Goal: Task Accomplishment & Management: Complete application form

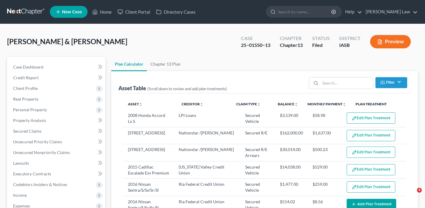
select select "59"
click at [102, 11] on link "Home" at bounding box center [101, 12] width 25 height 11
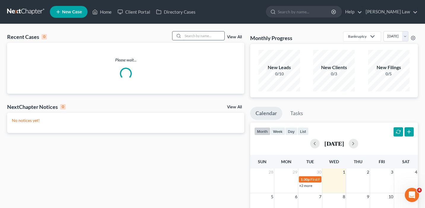
click at [205, 39] on input "search" at bounding box center [204, 35] width 42 height 9
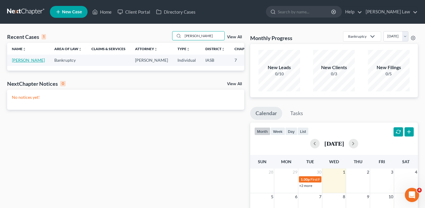
type input "[PERSON_NAME]"
click at [16, 63] on link "[PERSON_NAME]" at bounding box center [28, 60] width 33 height 5
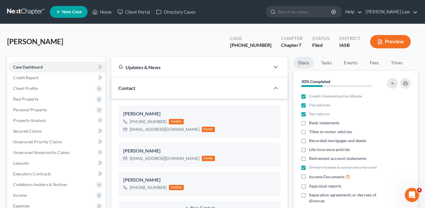
scroll to position [208, 0]
click at [106, 12] on link "Home" at bounding box center [101, 12] width 25 height 11
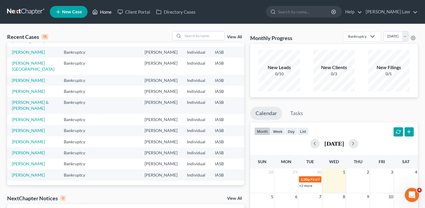
scroll to position [123, 0]
click at [26, 117] on link "[PERSON_NAME]" at bounding box center [28, 119] width 33 height 5
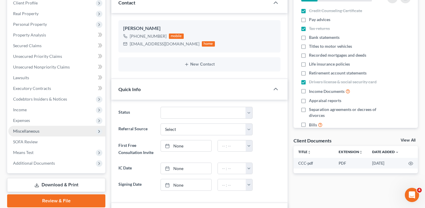
scroll to position [320, 0]
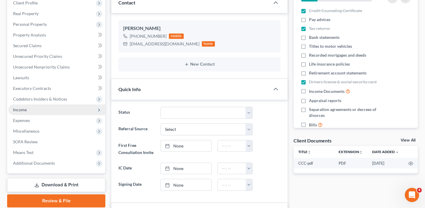
click at [41, 111] on span "Income" at bounding box center [56, 110] width 97 height 11
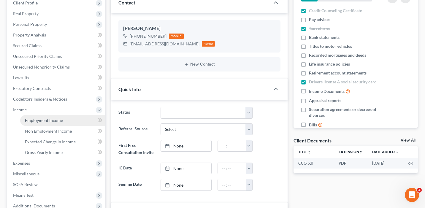
click at [46, 123] on link "Employment Income" at bounding box center [62, 120] width 85 height 11
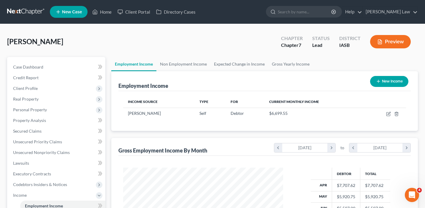
scroll to position [106, 172]
click at [386, 115] on icon "button" at bounding box center [388, 114] width 5 height 5
select select "1"
select select "0"
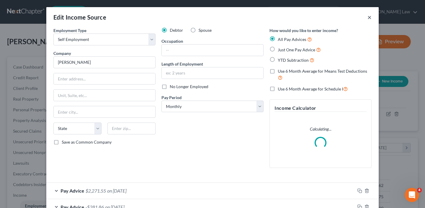
click at [369, 18] on button "×" at bounding box center [370, 17] width 4 height 7
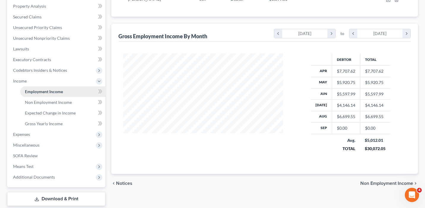
scroll to position [129, 0]
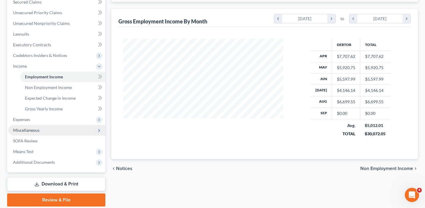
click at [43, 130] on span "Miscellaneous" at bounding box center [56, 130] width 97 height 11
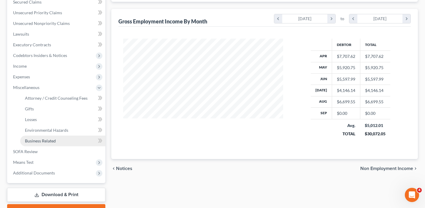
click at [47, 142] on span "Business Related" at bounding box center [40, 140] width 31 height 5
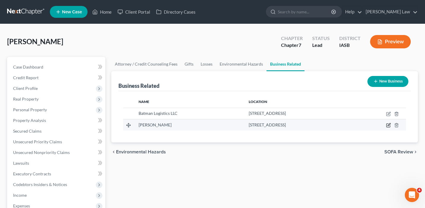
click at [390, 125] on icon "button" at bounding box center [389, 125] width 3 height 3
select select "sole_proprietor"
select select "16"
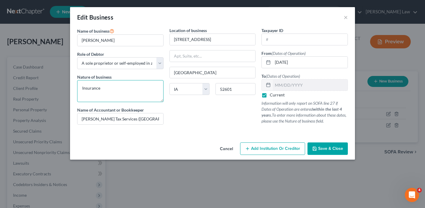
drag, startPoint x: 117, startPoint y: 89, endPoint x: 73, endPoint y: 87, distance: 44.0
click at [73, 87] on div "Name of business * [PERSON_NAME] Role of Debtor * Select A member of a limited …" at bounding box center [212, 83] width 285 height 113
click at [345, 16] on button "×" at bounding box center [346, 17] width 4 height 7
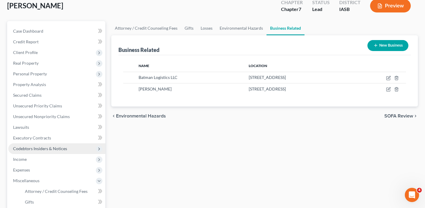
scroll to position [48, 0]
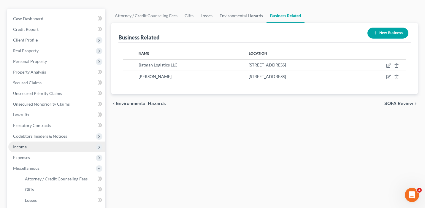
click at [53, 143] on span "Income" at bounding box center [56, 147] width 97 height 11
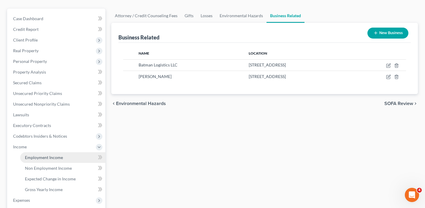
click at [65, 157] on link "Employment Income" at bounding box center [62, 157] width 85 height 11
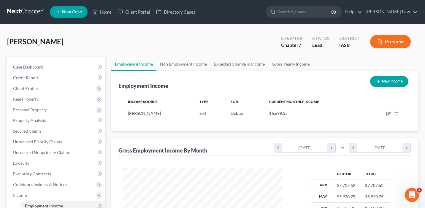
scroll to position [106, 172]
click at [388, 112] on icon "button" at bounding box center [388, 114] width 5 height 5
select select "1"
select select "0"
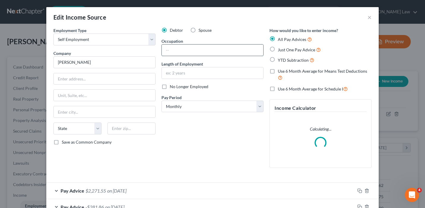
click at [207, 53] on input "text" at bounding box center [213, 50] width 102 height 11
paste input "Insurance"
type input "Insurance Agent"
click at [198, 73] on input "text" at bounding box center [213, 72] width 102 height 11
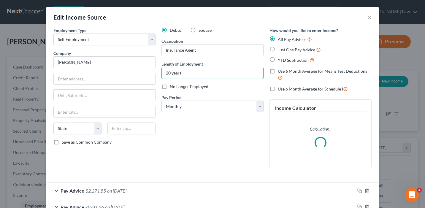
type input "20 years"
click at [186, 148] on div "Debtor Spouse Occupation Insurance Agent Length of Employment 20 years No Longe…" at bounding box center [213, 99] width 108 height 145
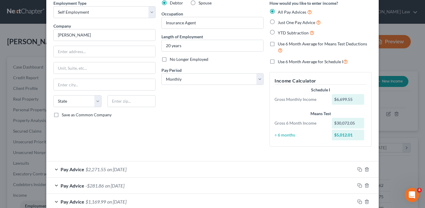
scroll to position [33, 0]
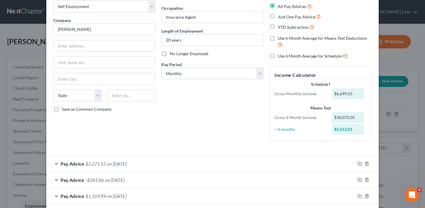
click at [278, 55] on label "Use 6 Month Average for Schedule I" at bounding box center [313, 56] width 70 height 7
click at [280, 55] on input "Use 6 Month Average for Schedule I" at bounding box center [282, 55] width 4 height 4
checkbox input "true"
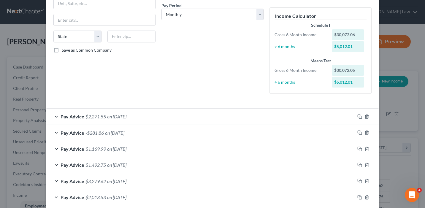
scroll to position [122, 0]
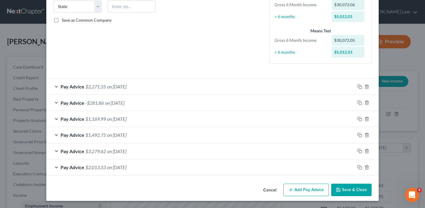
click at [313, 192] on button "Add Pay Advice" at bounding box center [306, 190] width 45 height 12
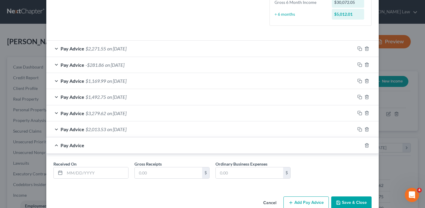
scroll to position [173, 0]
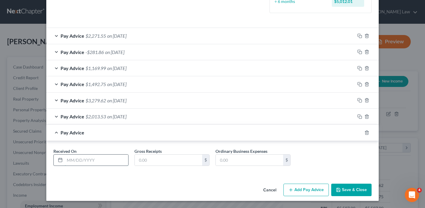
click at [107, 158] on input "text" at bounding box center [97, 160] width 64 height 11
type input "[DATE]"
click at [234, 162] on input "text" at bounding box center [249, 160] width 67 height 11
paste input "4418"
type input "4,418"
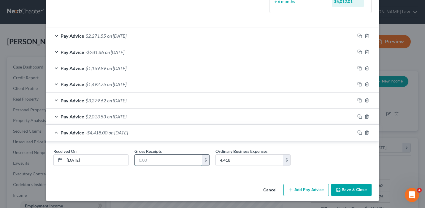
click at [167, 158] on input "text" at bounding box center [168, 160] width 67 height 11
type input "6,225"
click at [356, 197] on div "Cancel Add Pay Advice Save & Close" at bounding box center [212, 191] width 333 height 20
click at [353, 192] on button "Save & Close" at bounding box center [351, 190] width 40 height 12
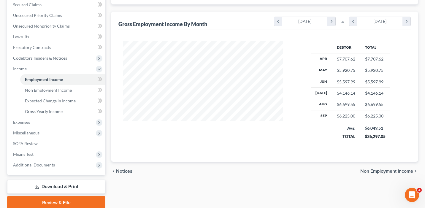
scroll to position [150, 0]
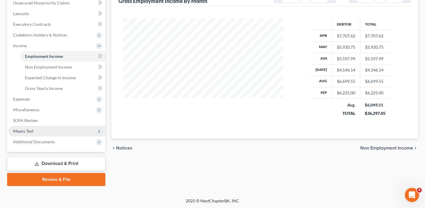
click at [62, 131] on span "Means Test" at bounding box center [56, 131] width 97 height 11
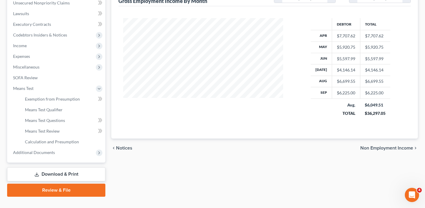
scroll to position [160, 0]
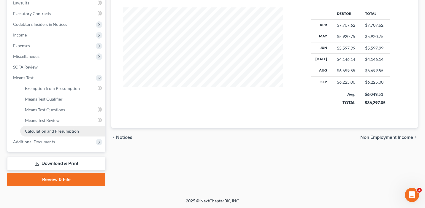
click at [63, 131] on span "Calculation and Presumption" at bounding box center [52, 131] width 54 height 5
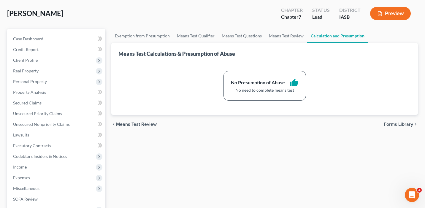
scroll to position [31, 0]
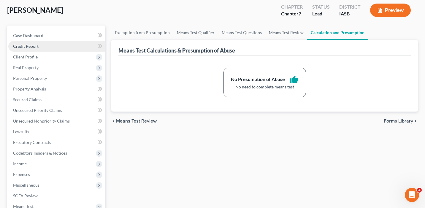
click at [68, 46] on link "Credit Report" at bounding box center [56, 46] width 97 height 11
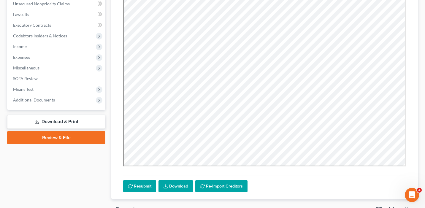
scroll to position [155, 0]
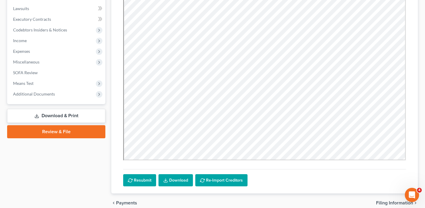
click at [71, 132] on link "Review & File" at bounding box center [56, 131] width 98 height 13
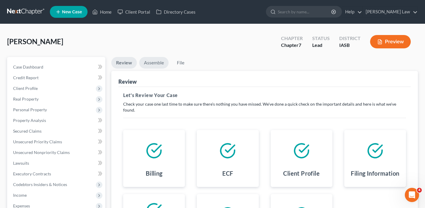
click at [159, 65] on link "Assemble" at bounding box center [153, 63] width 29 height 12
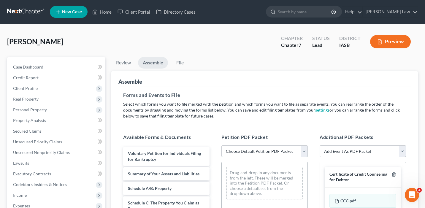
click at [242, 148] on select "Choose Default Petition PDF Packet Emergency Filing (Voluntary Petition and Cre…" at bounding box center [265, 151] width 86 height 12
select select "1"
click at [222, 145] on select "Choose Default Petition PDF Packet Emergency Filing (Voluntary Petition and Cre…" at bounding box center [265, 151] width 86 height 12
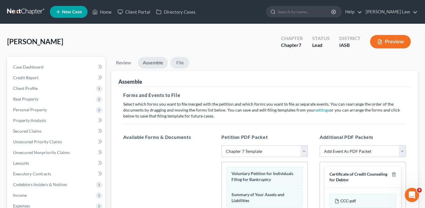
click at [184, 62] on link "File" at bounding box center [179, 63] width 19 height 12
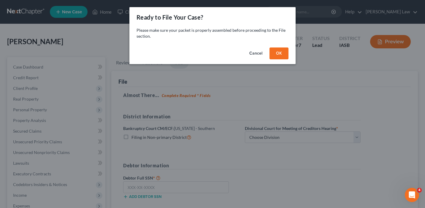
click at [281, 49] on button "OK" at bounding box center [279, 54] width 19 height 12
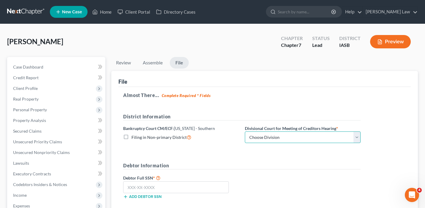
click at [298, 134] on select "Choose Division Central Eastern Western" at bounding box center [303, 138] width 116 height 12
select select "1"
click at [245, 132] on select "Choose Division Central Eastern Western" at bounding box center [303, 138] width 116 height 12
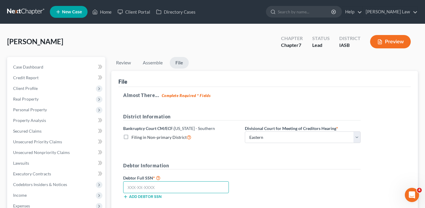
click at [196, 184] on input "text" at bounding box center [176, 187] width 106 height 12
paste input "482-94-1409"
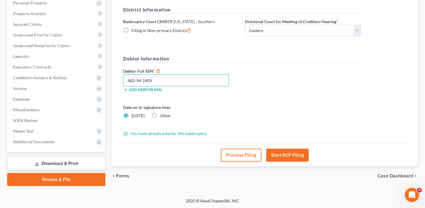
type input "482-94-1409"
click at [296, 155] on button "Start ECF Filing" at bounding box center [287, 155] width 42 height 13
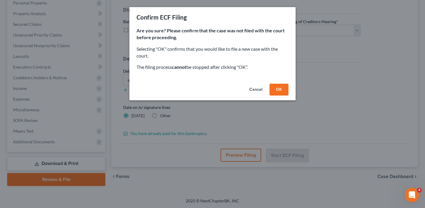
click at [256, 88] on button "Cancel" at bounding box center [256, 90] width 23 height 12
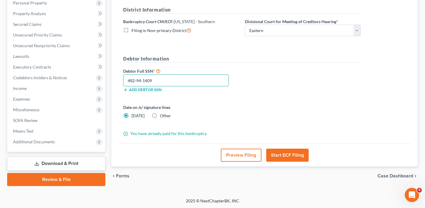
click at [129, 80] on input "482-94-1409" at bounding box center [176, 81] width 106 height 12
click at [182, 78] on input "482-94-1409" at bounding box center [176, 81] width 106 height 12
click at [286, 157] on button "Start ECF Filing" at bounding box center [287, 155] width 42 height 13
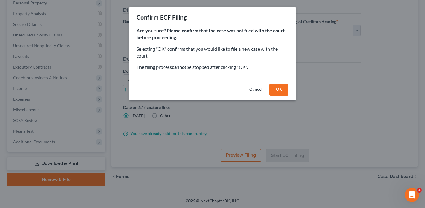
click at [282, 91] on button "OK" at bounding box center [279, 90] width 19 height 12
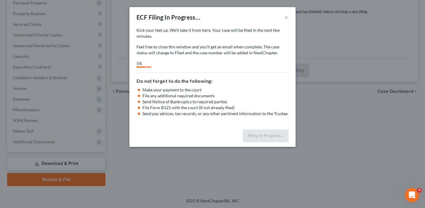
select select "1"
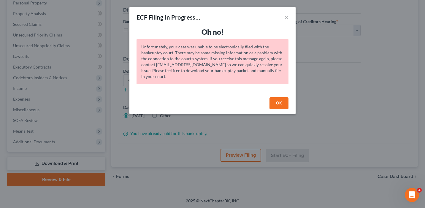
click at [276, 104] on button "OK" at bounding box center [279, 103] width 19 height 12
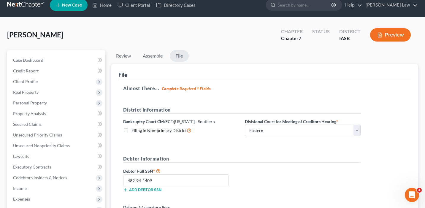
scroll to position [5, 0]
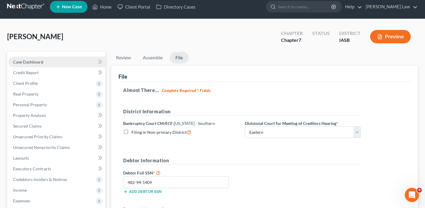
click at [67, 62] on link "Case Dashboard" at bounding box center [56, 62] width 97 height 11
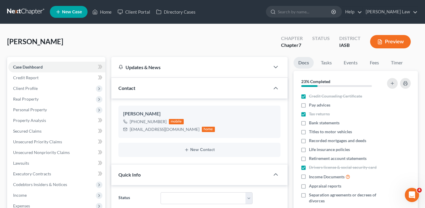
scroll to position [320, 0]
click at [69, 86] on span "Client Profile" at bounding box center [56, 88] width 97 height 11
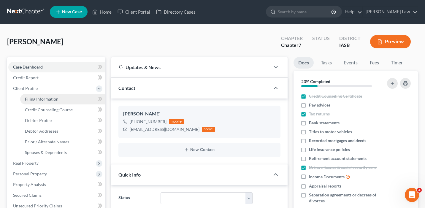
click at [70, 100] on link "Filing Information" at bounding box center [62, 99] width 85 height 11
select select "1"
select select "0"
select select "16"
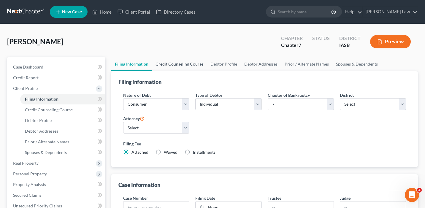
drag, startPoint x: 168, startPoint y: 62, endPoint x: 173, endPoint y: 62, distance: 4.5
click at [168, 62] on link "Credit Counseling Course" at bounding box center [179, 64] width 55 height 14
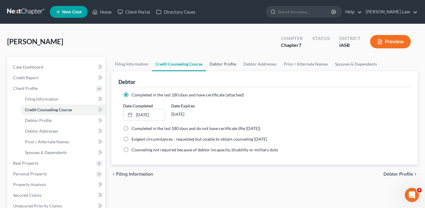
click at [230, 62] on link "Debtor Profile" at bounding box center [223, 64] width 34 height 14
select select "3"
select select "0"
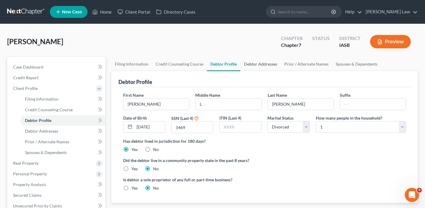
click at [275, 64] on link "Debtor Addresses" at bounding box center [261, 64] width 40 height 14
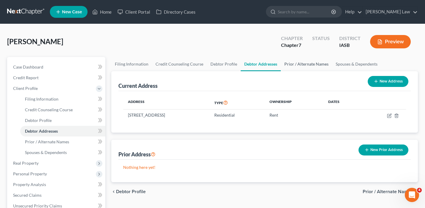
click at [322, 62] on link "Prior / Alternate Names" at bounding box center [306, 64] width 51 height 14
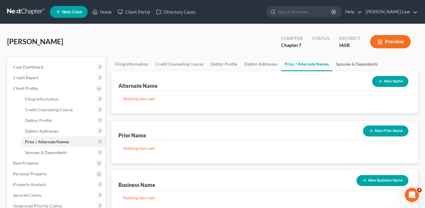
click at [354, 62] on link "Spouses & Dependents" at bounding box center [357, 64] width 49 height 14
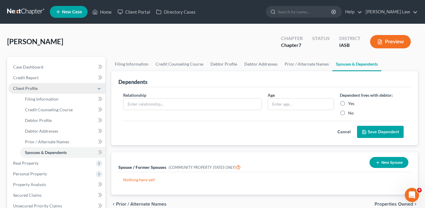
click at [72, 88] on span "Client Profile" at bounding box center [56, 88] width 97 height 11
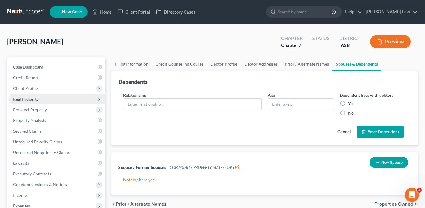
click at [68, 99] on span "Real Property" at bounding box center [56, 99] width 97 height 11
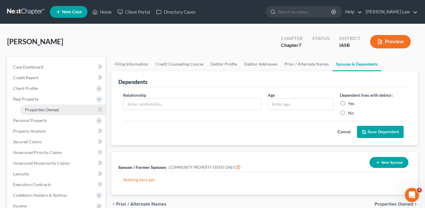
click at [70, 109] on link "Properties Owned" at bounding box center [62, 110] width 85 height 11
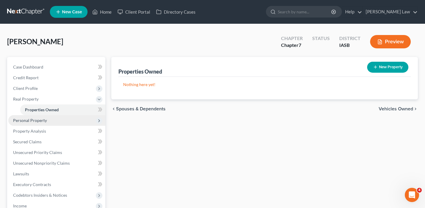
click at [65, 120] on span "Personal Property" at bounding box center [56, 120] width 97 height 11
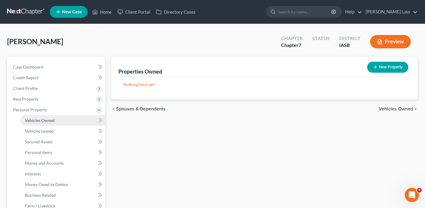
click at [64, 123] on link "Vehicles Owned" at bounding box center [62, 120] width 85 height 11
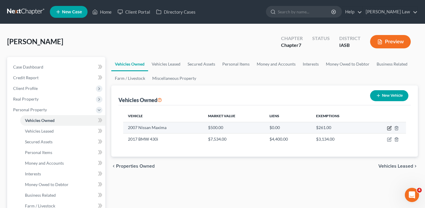
click at [391, 126] on icon "button" at bounding box center [390, 127] width 3 height 3
select select "0"
select select "19"
select select "4"
select select "0"
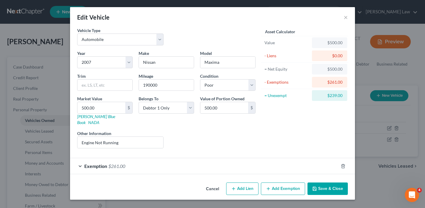
click at [270, 164] on div "Exemption $261.00" at bounding box center [204, 166] width 268 height 16
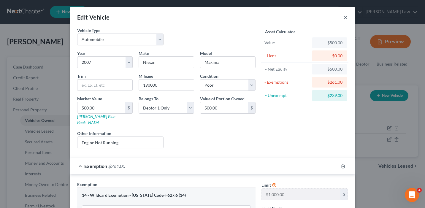
click at [344, 18] on button "×" at bounding box center [346, 17] width 4 height 7
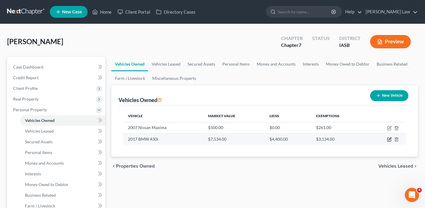
click at [389, 139] on icon "button" at bounding box center [389, 139] width 5 height 5
select select "0"
select select "9"
select select "2"
select select "0"
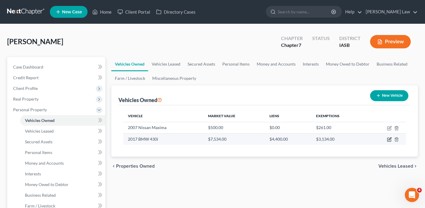
select select "16"
select select "0"
select select "2"
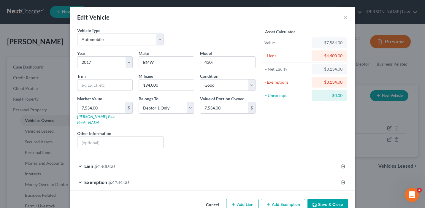
scroll to position [9, 0]
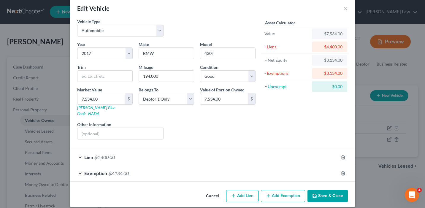
click at [271, 149] on div "Lien $4,400.00" at bounding box center [204, 157] width 268 height 16
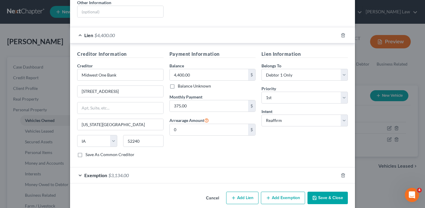
scroll to position [133, 0]
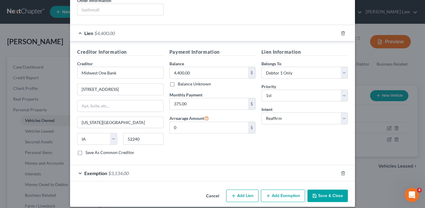
click at [259, 171] on div "Exemption $3,134.00" at bounding box center [204, 173] width 268 height 16
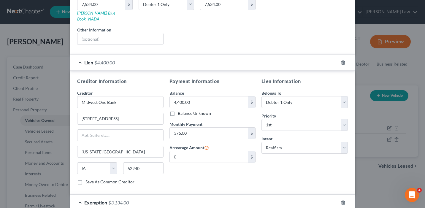
scroll to position [0, 0]
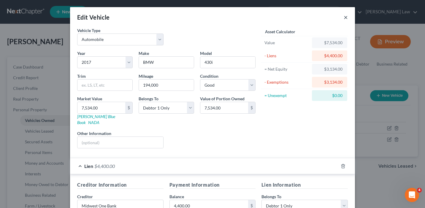
click at [344, 20] on button "×" at bounding box center [346, 17] width 4 height 7
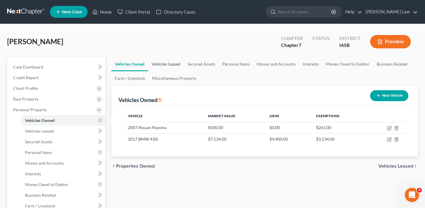
click at [169, 62] on link "Vehicles Leased" at bounding box center [166, 64] width 36 height 14
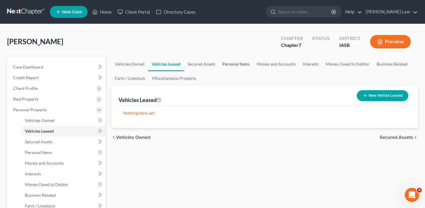
click at [235, 66] on link "Personal Items" at bounding box center [236, 64] width 34 height 14
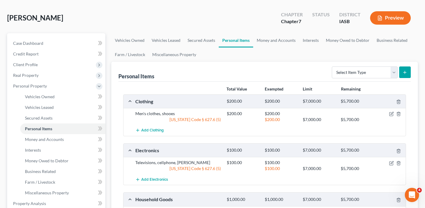
scroll to position [37, 0]
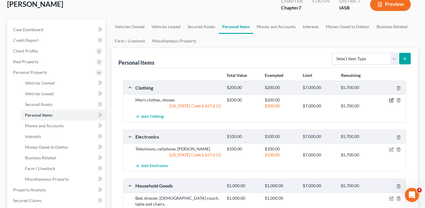
click at [390, 101] on icon "button" at bounding box center [391, 100] width 5 height 5
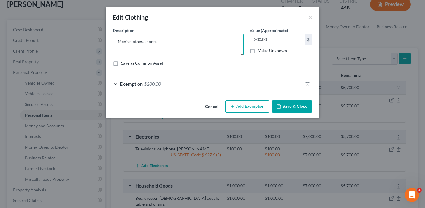
click at [150, 42] on textarea "Men's clothes, shooes" at bounding box center [178, 45] width 131 height 22
type textarea "Men's clothes, shoes"
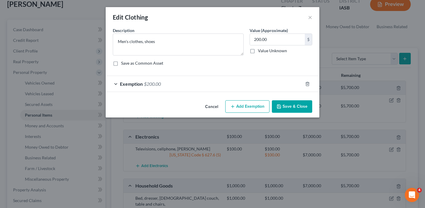
click at [169, 83] on div "Exemption $200.00" at bounding box center [204, 84] width 197 height 16
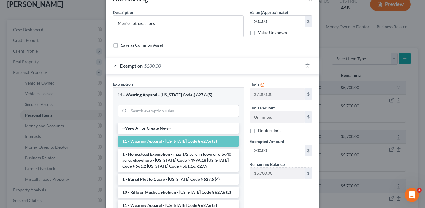
scroll to position [0, 0]
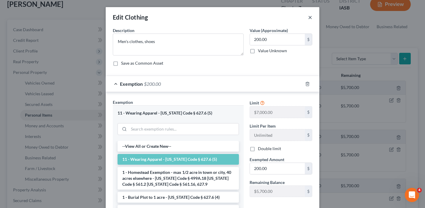
click at [309, 18] on button "×" at bounding box center [310, 17] width 4 height 7
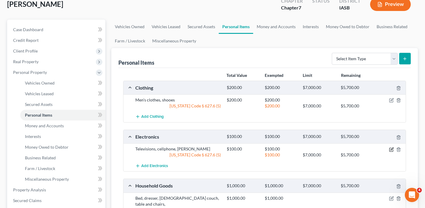
click at [391, 149] on icon "button" at bounding box center [391, 149] width 5 height 5
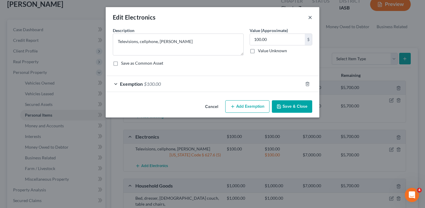
click at [311, 18] on button "×" at bounding box center [310, 17] width 4 height 7
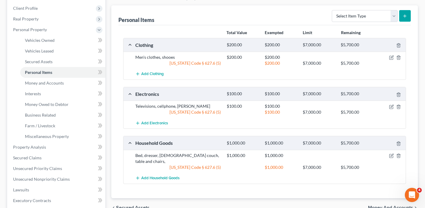
scroll to position [109, 0]
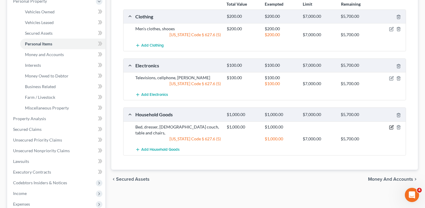
click at [392, 128] on icon "button" at bounding box center [391, 127] width 5 height 5
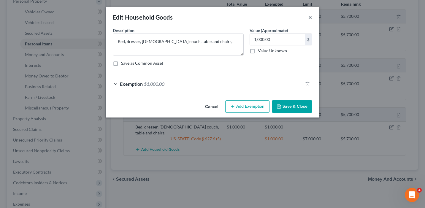
click at [311, 17] on button "×" at bounding box center [310, 17] width 4 height 7
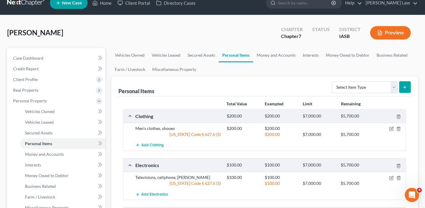
scroll to position [0, 0]
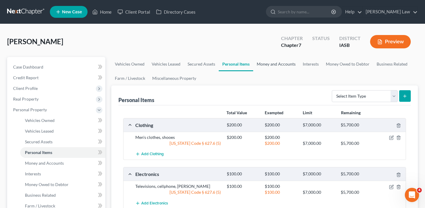
click at [282, 67] on link "Money and Accounts" at bounding box center [276, 64] width 46 height 14
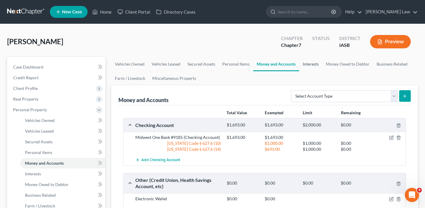
click at [312, 61] on link "Interests" at bounding box center [310, 64] width 23 height 14
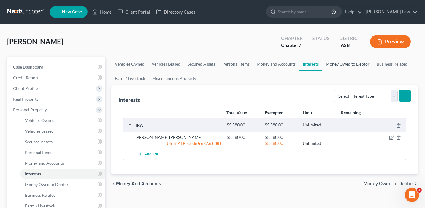
click at [350, 65] on link "Money Owed to Debtor" at bounding box center [347, 64] width 51 height 14
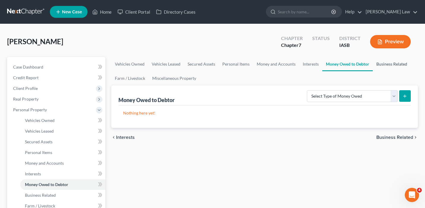
click at [385, 63] on link "Business Related" at bounding box center [392, 64] width 38 height 14
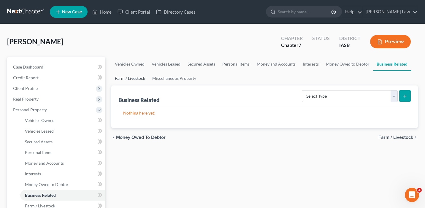
click at [124, 77] on link "Farm / Livestock" at bounding box center [129, 78] width 37 height 14
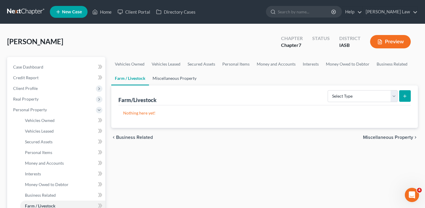
click at [177, 80] on link "Miscellaneous Property" at bounding box center [174, 78] width 51 height 14
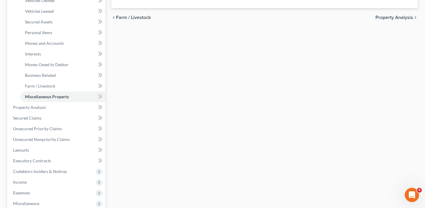
scroll to position [138, 0]
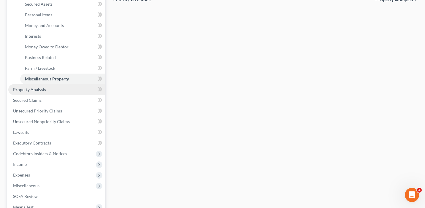
click at [76, 90] on link "Property Analysis" at bounding box center [56, 89] width 97 height 11
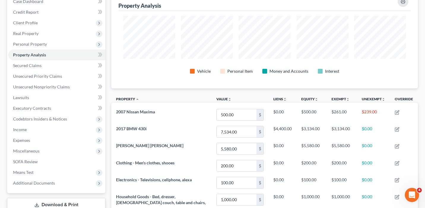
scroll to position [16, 0]
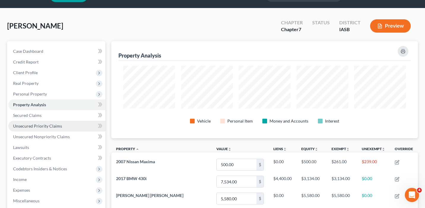
click at [82, 127] on link "Unsecured Priority Claims" at bounding box center [56, 126] width 97 height 11
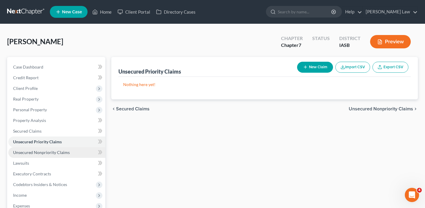
click at [70, 153] on link "Unsecured Nonpriority Claims" at bounding box center [56, 152] width 97 height 11
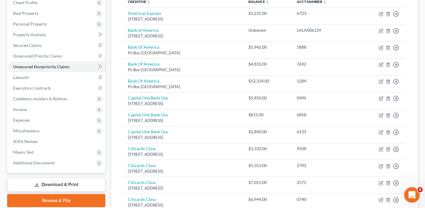
click at [413, 196] on icon "Open Intercom Messenger" at bounding box center [411, 194] width 10 height 10
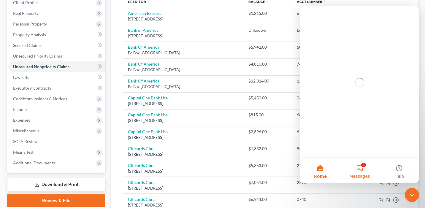
click at [357, 170] on button "4 Messages" at bounding box center [359, 171] width 39 height 24
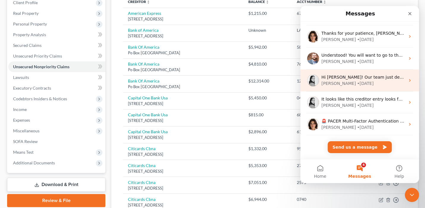
click at [365, 80] on div "Hi [PERSON_NAME]! Our team just deployed a fix for that refresh error issue. Pl…" at bounding box center [364, 77] width 84 height 6
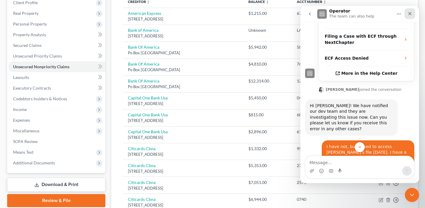
click at [410, 15] on div "Close" at bounding box center [410, 13] width 11 height 11
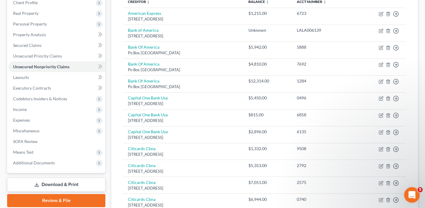
click at [415, 192] on div "Open Intercom Messenger" at bounding box center [411, 194] width 20 height 20
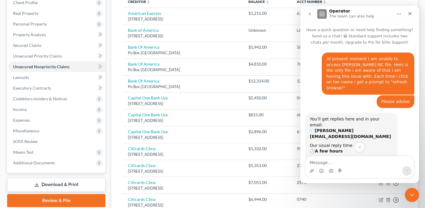
click at [309, 15] on icon "go back" at bounding box center [310, 14] width 5 height 5
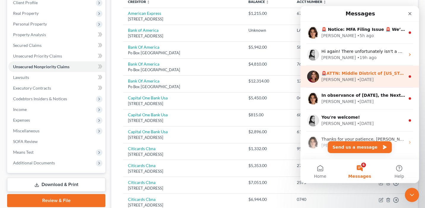
click at [365, 78] on div "[PERSON_NAME] • [DATE]" at bounding box center [364, 80] width 84 height 6
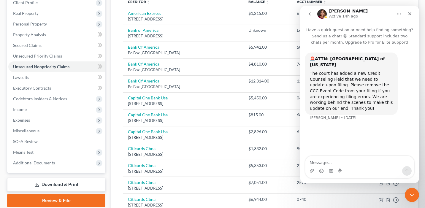
click at [308, 18] on button "go back" at bounding box center [309, 13] width 11 height 11
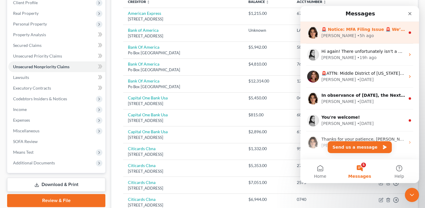
click at [357, 34] on div "• 5h ago" at bounding box center [365, 36] width 17 height 6
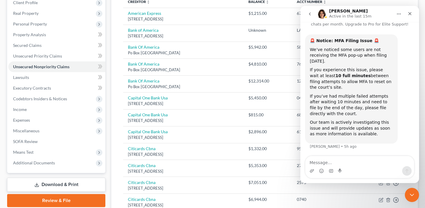
click at [311, 12] on icon "go back" at bounding box center [310, 14] width 5 height 5
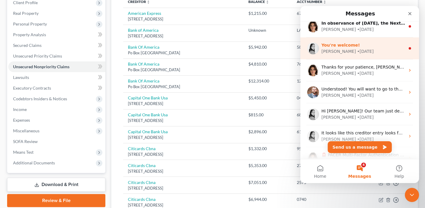
click at [357, 52] on div "• [DATE]" at bounding box center [365, 51] width 17 height 6
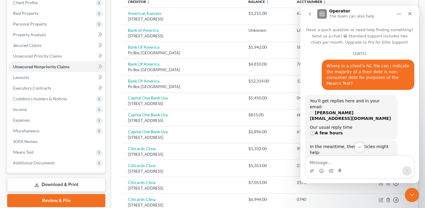
click at [307, 14] on button "go back" at bounding box center [309, 13] width 11 height 11
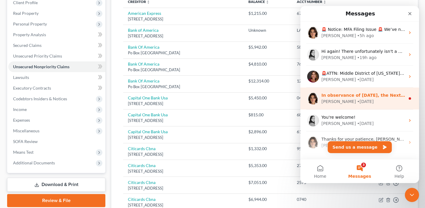
click at [357, 100] on div "• [DATE]" at bounding box center [365, 102] width 17 height 6
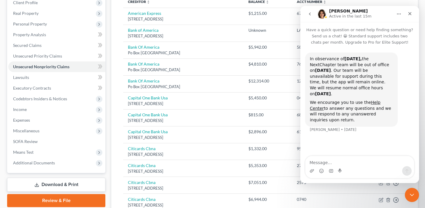
click at [308, 13] on icon "go back" at bounding box center [310, 14] width 5 height 5
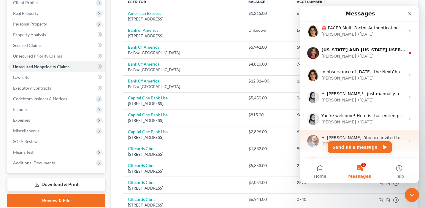
scroll to position [187, 0]
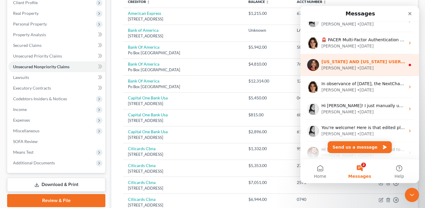
click at [344, 73] on div "[US_STATE] AND [US_STATE] USERS - PLEASE READ If you have cases to file [DATE] …" at bounding box center [359, 65] width 119 height 22
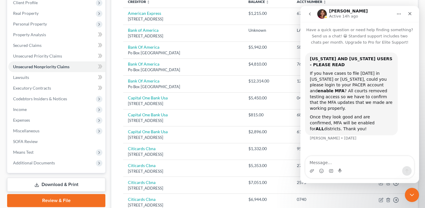
click at [308, 13] on icon "go back" at bounding box center [310, 14] width 5 height 5
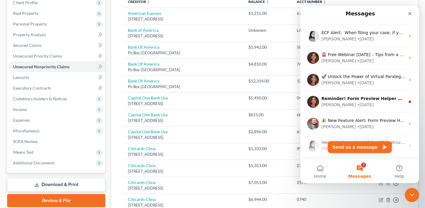
scroll to position [545, 0]
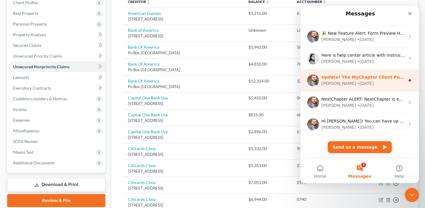
click at [357, 83] on div "• [DATE]" at bounding box center [365, 83] width 17 height 6
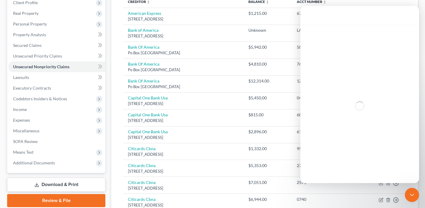
scroll to position [521, 0]
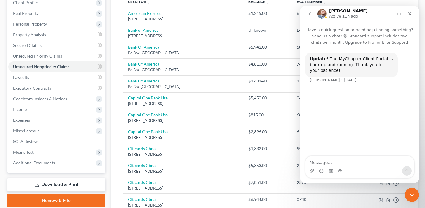
click at [309, 16] on icon "go back" at bounding box center [310, 14] width 5 height 5
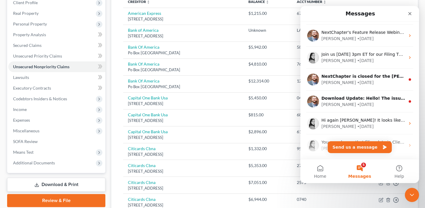
scroll to position [718, 0]
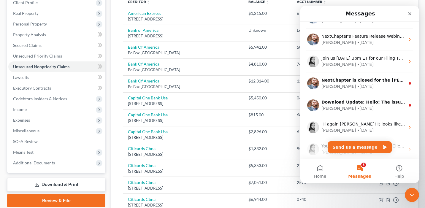
click at [357, 108] on div "• [DATE]" at bounding box center [365, 108] width 17 height 6
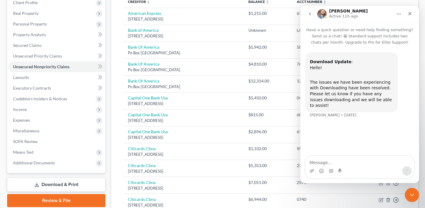
click at [309, 18] on button "go back" at bounding box center [309, 13] width 11 height 11
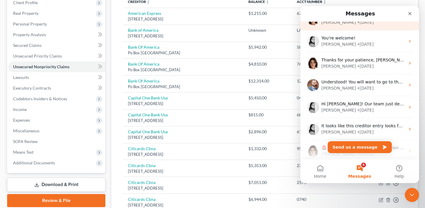
scroll to position [82, 0]
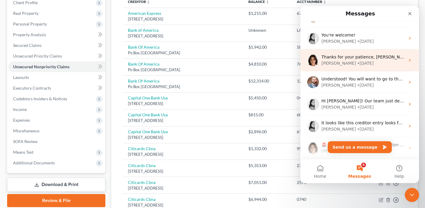
click at [357, 65] on div "• [DATE]" at bounding box center [365, 63] width 17 height 6
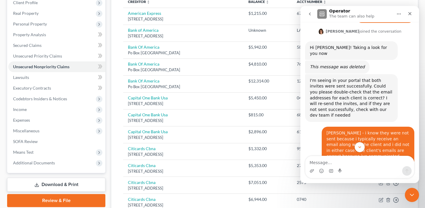
scroll to position [271, 0]
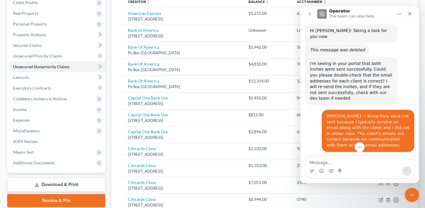
click at [309, 13] on icon "go back" at bounding box center [310, 14] width 5 height 5
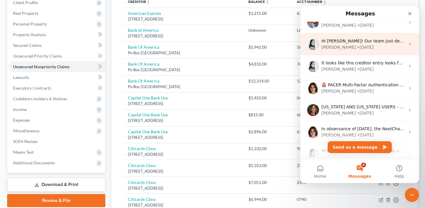
scroll to position [144, 0]
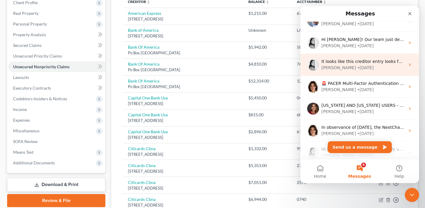
click at [342, 71] on div "It looks like this creditor entry looks funky. I noticed there are no spaces in…" at bounding box center [359, 65] width 119 height 22
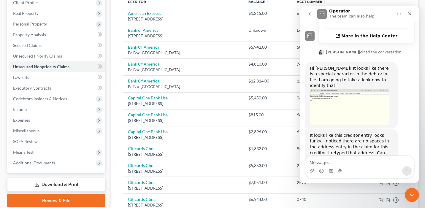
scroll to position [190, 0]
click at [347, 88] on img "Lindsey says…" at bounding box center [350, 106] width 80 height 36
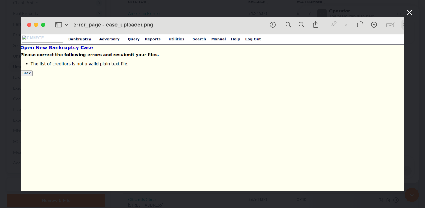
scroll to position [0, 0]
click at [410, 15] on icon "Close" at bounding box center [409, 12] width 7 height 7
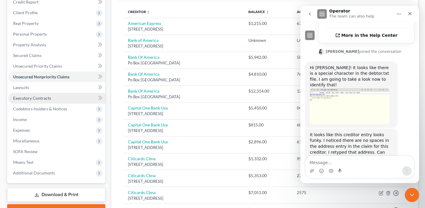
scroll to position [71, 0]
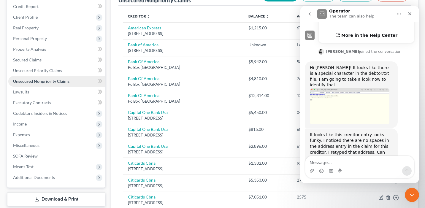
click at [58, 80] on span "Unsecured Nonpriority Claims" at bounding box center [41, 81] width 56 height 5
click at [409, 12] on icon "Close" at bounding box center [410, 13] width 5 height 5
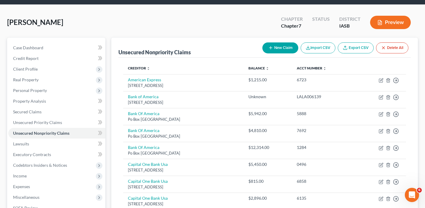
scroll to position [0, 0]
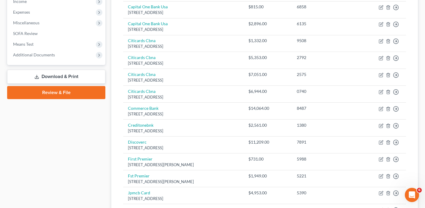
click at [66, 94] on link "Review & File" at bounding box center [56, 92] width 98 height 13
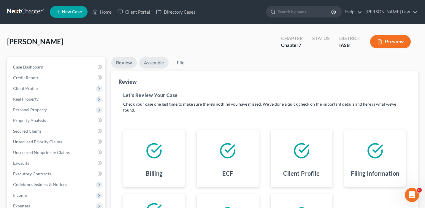
click at [165, 61] on link "Assemble" at bounding box center [153, 63] width 29 height 12
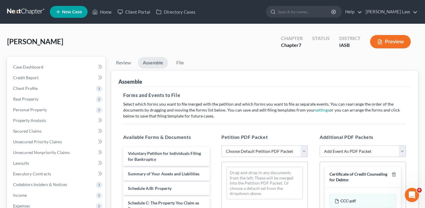
click at [267, 152] on select "Choose Default Petition PDF Packet Emergency Filing (Voluntary Petition and Cre…" at bounding box center [265, 151] width 86 height 12
select select "1"
click at [222, 145] on select "Choose Default Petition PDF Packet Emergency Filing (Voluntary Petition and Cre…" at bounding box center [265, 151] width 86 height 12
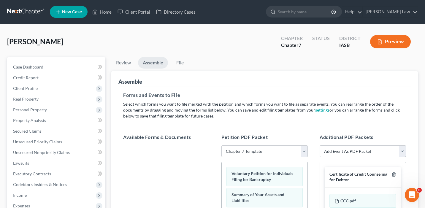
click at [179, 55] on div "[PERSON_NAME] Upgraded Chapter Chapter 7 Status District IASB Preview" at bounding box center [212, 44] width 411 height 26
click at [181, 62] on link "File" at bounding box center [179, 63] width 19 height 12
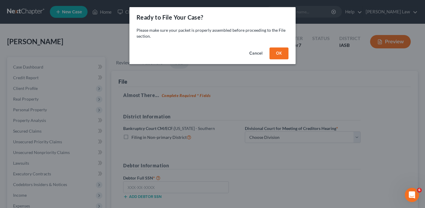
click at [276, 58] on button "OK" at bounding box center [279, 54] width 19 height 12
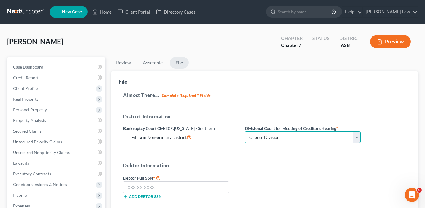
click at [291, 133] on select "Choose Division Central Eastern Western" at bounding box center [303, 138] width 116 height 12
select select "1"
click at [245, 132] on select "Choose Division Central Eastern Western" at bounding box center [303, 138] width 116 height 12
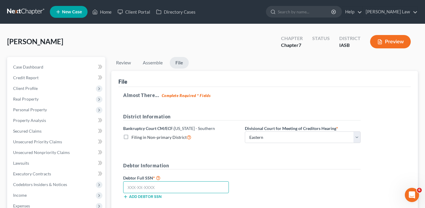
click at [155, 186] on input "text" at bounding box center [176, 187] width 106 height 12
paste input "482-94-1409"
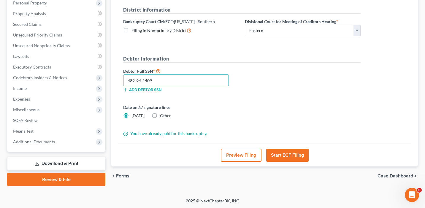
type input "482-94-1409"
click at [290, 155] on button "Start ECF Filing" at bounding box center [287, 155] width 42 height 13
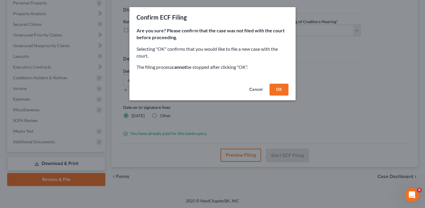
click at [279, 87] on button "OK" at bounding box center [279, 90] width 19 height 12
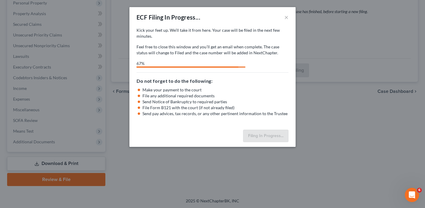
select select "1"
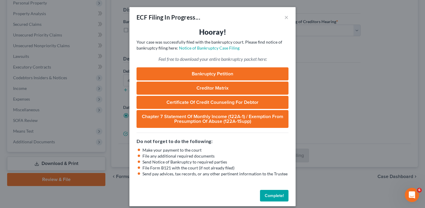
click at [273, 195] on button "Complete!" at bounding box center [274, 196] width 29 height 12
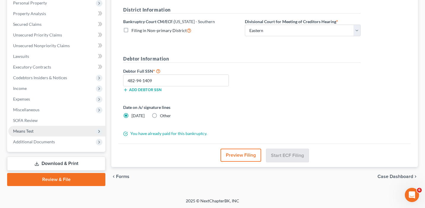
scroll to position [0, 0]
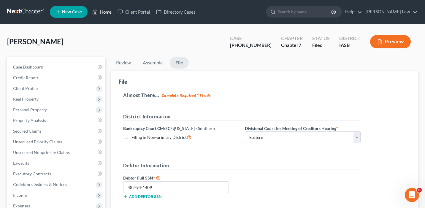
click at [106, 10] on link "Home" at bounding box center [101, 12] width 25 height 11
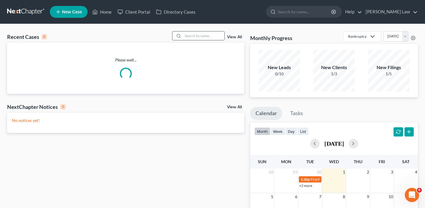
click at [207, 38] on input "search" at bounding box center [204, 35] width 42 height 9
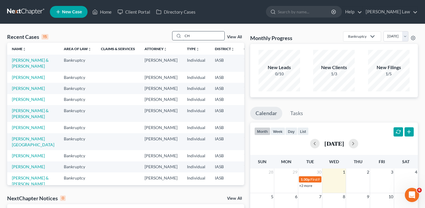
type input "C"
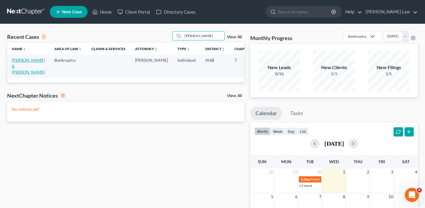
type input "[PERSON_NAME]"
click at [14, 70] on link "[PERSON_NAME] & [PERSON_NAME]" at bounding box center [28, 66] width 33 height 17
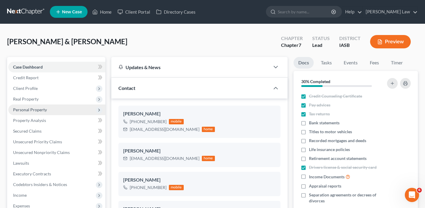
click at [65, 113] on span "Personal Property" at bounding box center [56, 110] width 97 height 11
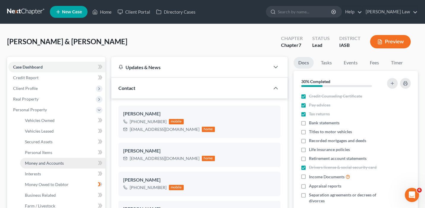
click at [74, 165] on link "Money and Accounts" at bounding box center [62, 163] width 85 height 11
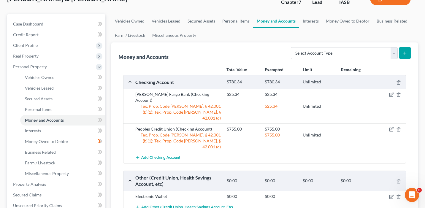
scroll to position [43, 0]
click at [392, 93] on icon "button" at bounding box center [392, 94] width 3 height 3
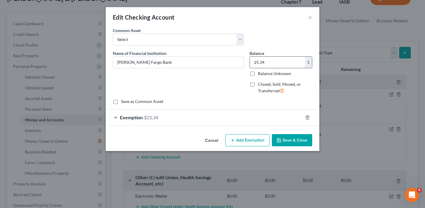
click at [272, 62] on input "25.34" at bounding box center [277, 62] width 55 height 11
paste input "66.45"
type input "66.45"
click at [267, 117] on div "Exemption $25.34" at bounding box center [204, 118] width 197 height 16
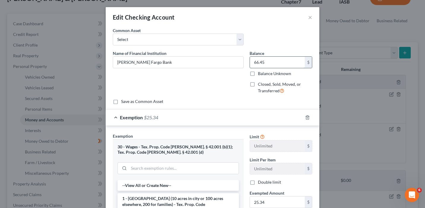
drag, startPoint x: 271, startPoint y: 65, endPoint x: 268, endPoint y: 63, distance: 3.8
click at [268, 63] on input "66.45" at bounding box center [277, 62] width 55 height 11
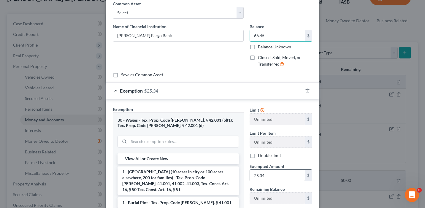
scroll to position [35, 0]
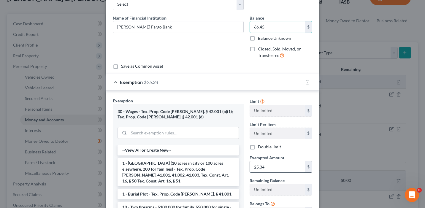
click at [277, 166] on input "25.34" at bounding box center [277, 166] width 55 height 11
paste input "66.45"
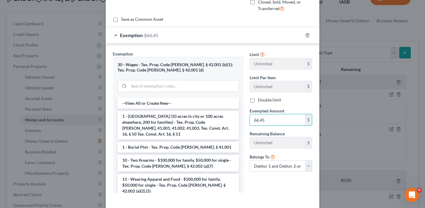
scroll to position [97, 0]
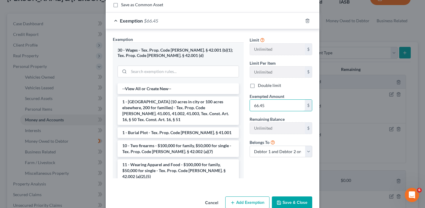
type input "66.45"
click at [258, 86] on label "Double limit" at bounding box center [269, 86] width 23 height 6
click at [260, 86] on input "Double limit" at bounding box center [262, 85] width 4 height 4
checkbox input "true"
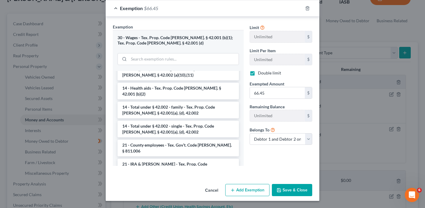
scroll to position [143, 0]
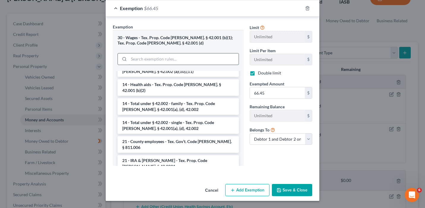
click at [173, 59] on input "search" at bounding box center [184, 58] width 110 height 11
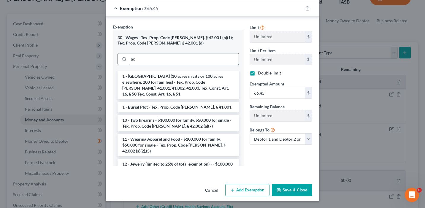
scroll to position [0, 0]
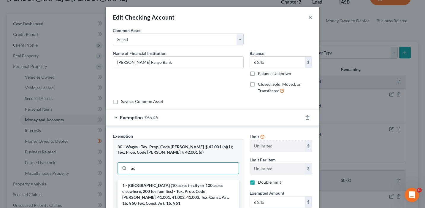
type input "ac"
click at [309, 16] on button "×" at bounding box center [310, 17] width 4 height 7
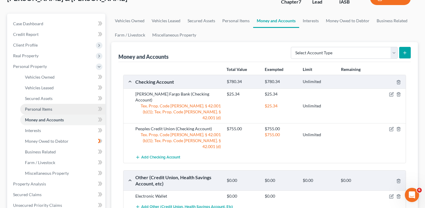
scroll to position [21, 0]
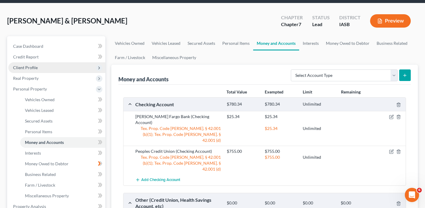
click at [73, 67] on span "Client Profile" at bounding box center [56, 67] width 97 height 11
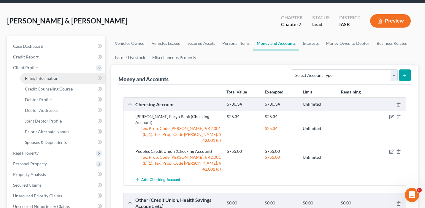
click at [75, 80] on link "Filing Information" at bounding box center [62, 78] width 85 height 11
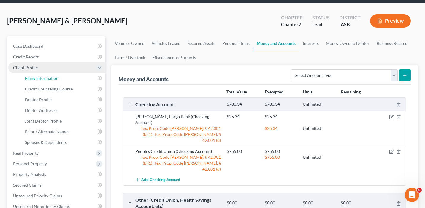
select select "1"
select select "0"
select select "30"
select select "0"
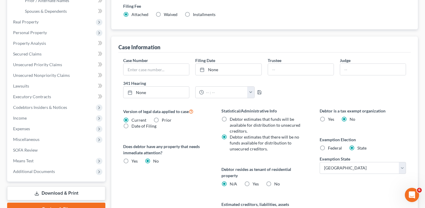
scroll to position [186, 0]
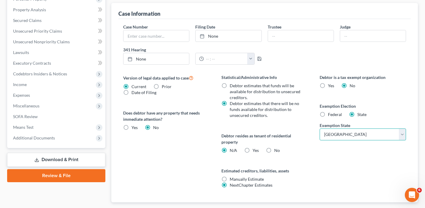
click at [346, 133] on select "State [US_STATE] AK AR AZ CA CO CT DE DC [GEOGRAPHIC_DATA] [GEOGRAPHIC_DATA] GU…" at bounding box center [363, 135] width 86 height 12
select select "16"
click at [320, 129] on select "State [US_STATE] AK AR AZ CA CO CT DE DC [GEOGRAPHIC_DATA] [GEOGRAPHIC_DATA] GU…" at bounding box center [363, 135] width 86 height 12
click at [364, 176] on div "Debtor is a tax exempt organization Yes No Exemption Election Federal State Exe…" at bounding box center [363, 138] width 98 height 128
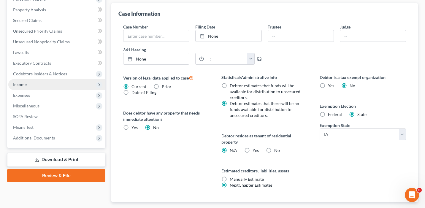
click at [59, 83] on span "Income" at bounding box center [56, 84] width 97 height 11
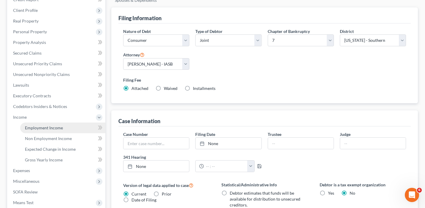
scroll to position [61, 0]
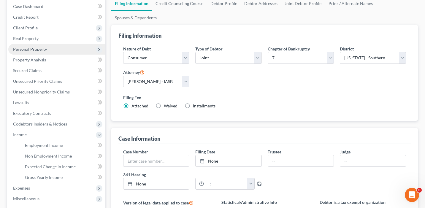
click at [61, 49] on span "Personal Property" at bounding box center [56, 49] width 97 height 11
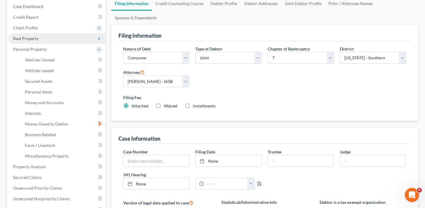
click at [62, 39] on span "Real Property" at bounding box center [56, 38] width 97 height 11
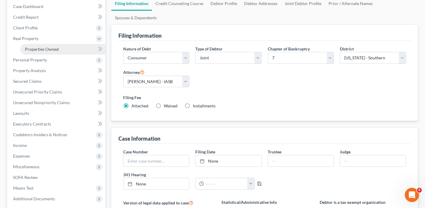
click at [68, 48] on link "Properties Owned" at bounding box center [62, 49] width 85 height 11
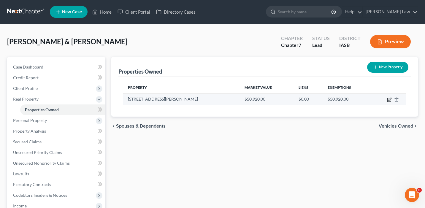
click at [389, 101] on icon "button" at bounding box center [389, 99] width 5 height 5
select select "16"
select select "39"
select select "2"
select select "0"
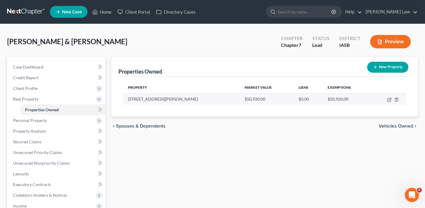
select select "2"
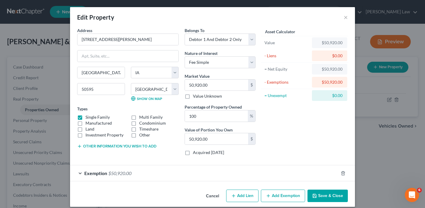
click at [325, 178] on div "Exemption $50,920.00" at bounding box center [204, 173] width 268 height 16
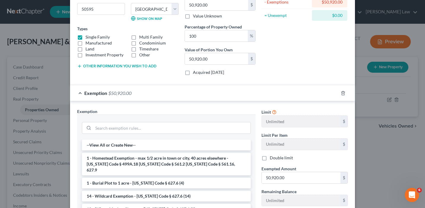
scroll to position [80, 0]
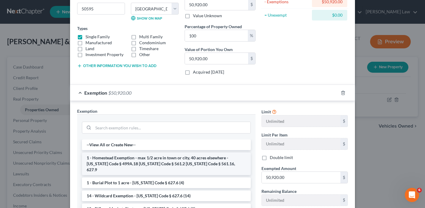
click at [211, 159] on li "1 - Homestead Exemption - max 1/2 acre in town or city, 40 acres elsewhere - [U…" at bounding box center [166, 164] width 169 height 23
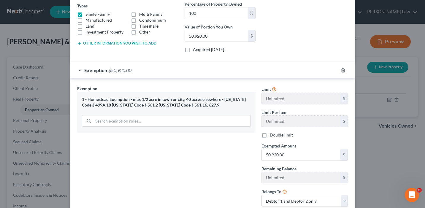
scroll to position [144, 0]
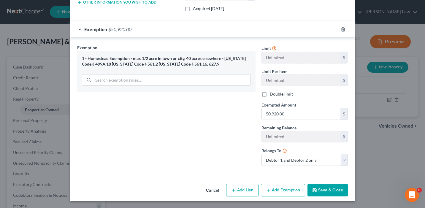
click at [332, 189] on button "Save & Close" at bounding box center [328, 190] width 40 height 12
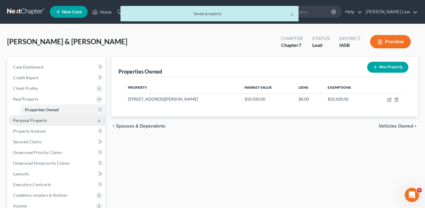
click at [83, 118] on span "Personal Property" at bounding box center [56, 120] width 97 height 11
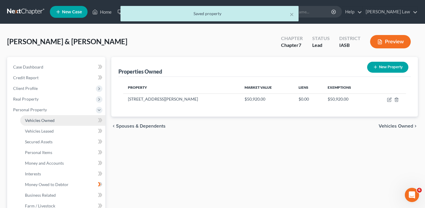
click at [77, 119] on link "Vehicles Owned" at bounding box center [62, 120] width 85 height 11
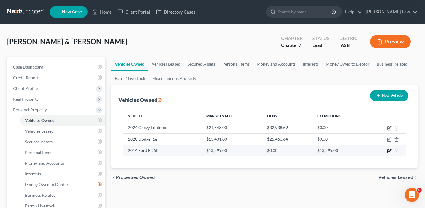
click at [390, 151] on icon "button" at bounding box center [390, 150] width 3 height 3
select select "0"
select select "12"
select select "3"
select select "2"
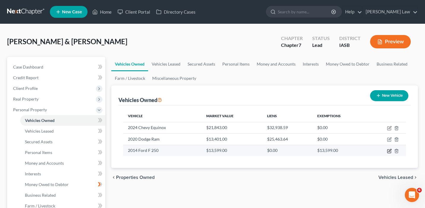
select select "2"
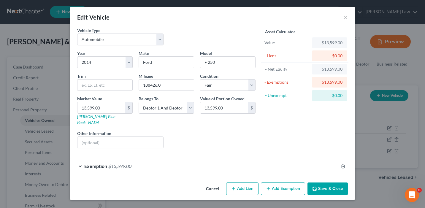
click at [224, 160] on div "Exemption $13,599.00" at bounding box center [204, 166] width 268 height 16
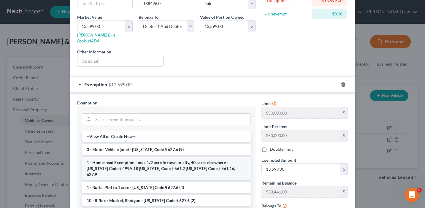
scroll to position [85, 0]
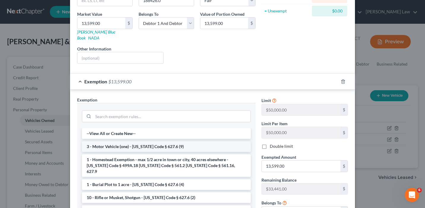
click at [162, 141] on li "3 - Motor Vehicle (one) - [US_STATE] Code § 627.6 (9)" at bounding box center [166, 146] width 169 height 11
checkbox input "true"
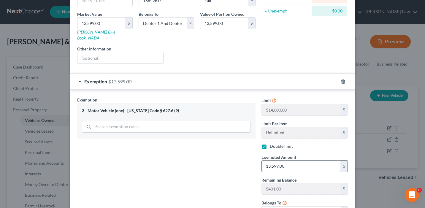
scroll to position [131, 0]
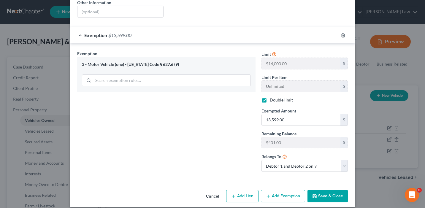
click at [336, 190] on button "Save & Close" at bounding box center [328, 196] width 40 height 12
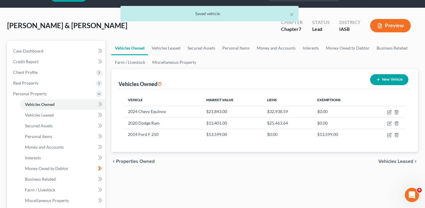
scroll to position [0, 0]
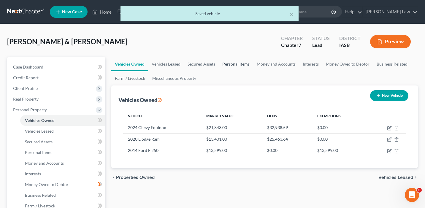
click at [237, 61] on link "Personal Items" at bounding box center [236, 64] width 34 height 14
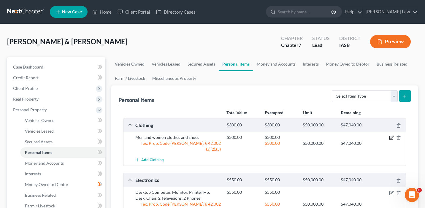
click at [393, 137] on icon "button" at bounding box center [391, 137] width 5 height 5
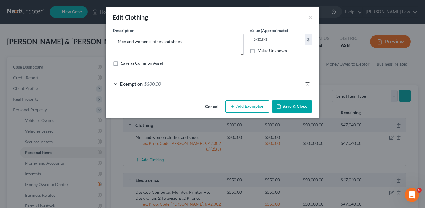
click at [305, 83] on icon "button" at bounding box center [307, 84] width 5 height 5
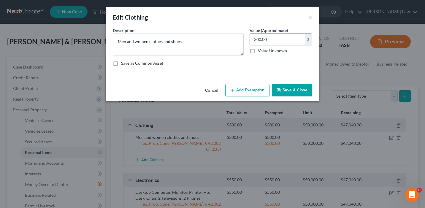
click at [277, 41] on input "300.00" at bounding box center [277, 39] width 55 height 11
click at [246, 91] on button "Add Exemption" at bounding box center [247, 90] width 44 height 12
select select "2"
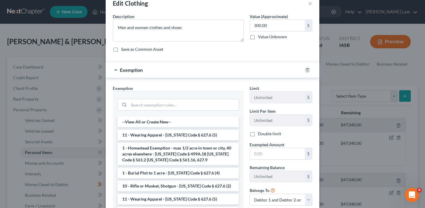
scroll to position [31, 0]
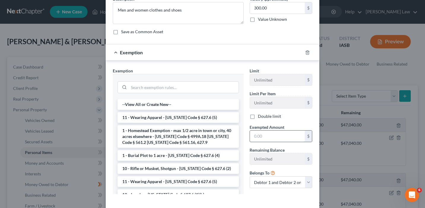
click at [265, 136] on input "text" at bounding box center [277, 136] width 55 height 11
paste input "300.00"
type input "300.00"
click at [172, 86] on input "search" at bounding box center [184, 87] width 110 height 11
click at [162, 182] on li "11 - Wearing Apparel - [US_STATE] Code § 627.6 (5)" at bounding box center [178, 181] width 121 height 11
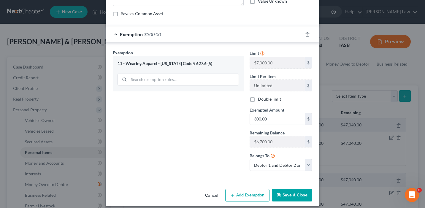
scroll to position [55, 0]
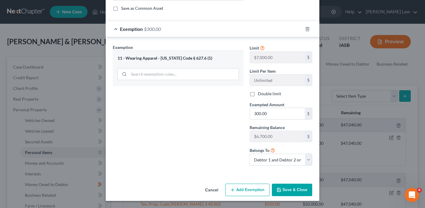
click at [290, 190] on button "Save & Close" at bounding box center [292, 190] width 40 height 12
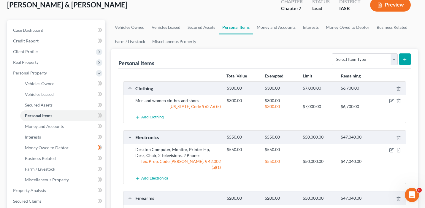
scroll to position [24, 0]
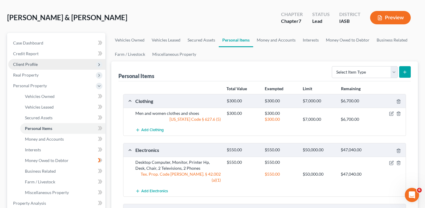
click at [85, 65] on span "Client Profile" at bounding box center [56, 64] width 97 height 11
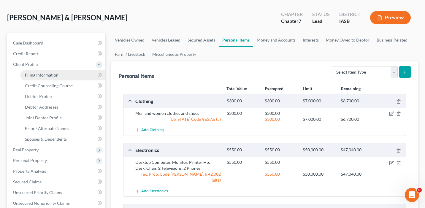
click at [87, 74] on link "Filing Information" at bounding box center [62, 75] width 85 height 11
select select "1"
select select "0"
select select "30"
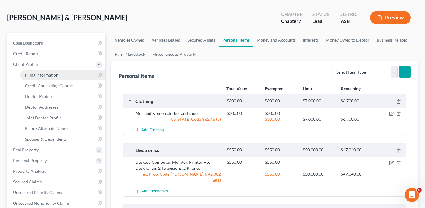
select select "0"
select select "16"
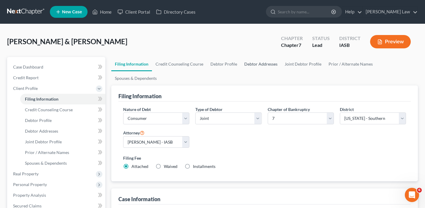
click at [253, 63] on link "Debtor Addresses" at bounding box center [261, 64] width 40 height 14
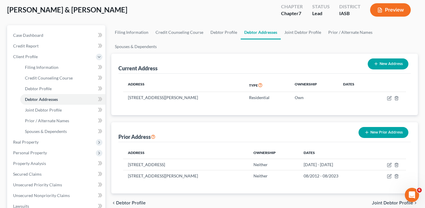
scroll to position [48, 0]
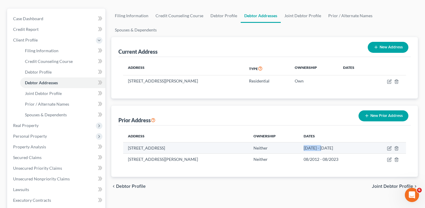
drag, startPoint x: 319, startPoint y: 148, endPoint x: 295, endPoint y: 148, distance: 24.1
click at [299, 148] on td "[DATE] - [DATE]" at bounding box center [334, 147] width 70 height 11
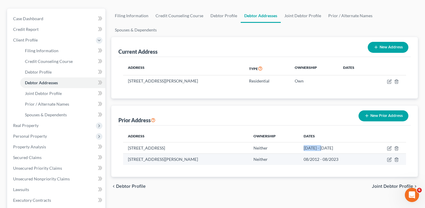
copy td "[DATE]"
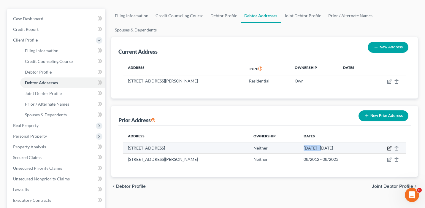
click at [389, 149] on icon "button" at bounding box center [390, 147] width 3 height 3
select select "16"
select select "39"
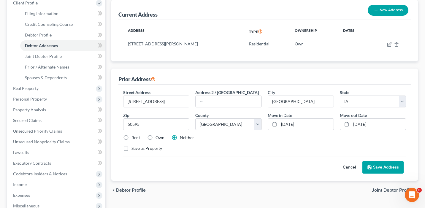
scroll to position [94, 0]
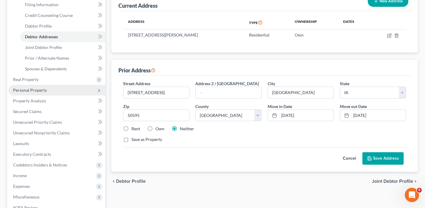
click at [72, 89] on span "Personal Property" at bounding box center [56, 90] width 97 height 11
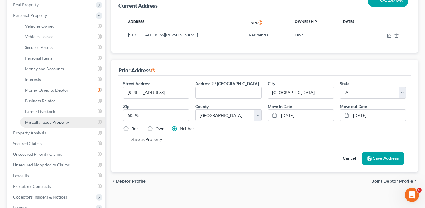
click at [56, 123] on span "Miscellaneous Property" at bounding box center [47, 122] width 44 height 5
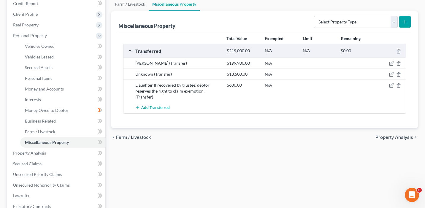
scroll to position [76, 0]
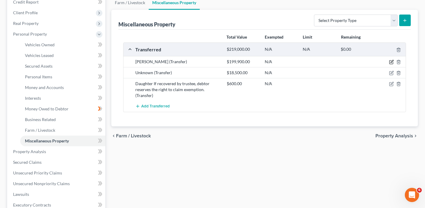
click at [392, 63] on icon "button" at bounding box center [391, 62] width 5 height 5
select select "Ordinary ([DATE])"
select select "45"
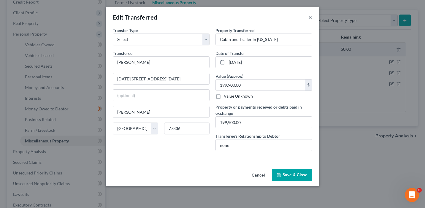
click at [312, 16] on button "×" at bounding box center [310, 17] width 4 height 7
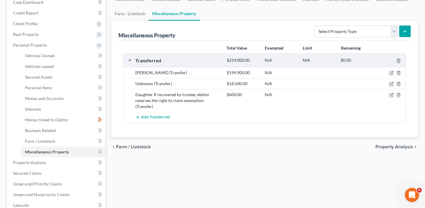
scroll to position [68, 0]
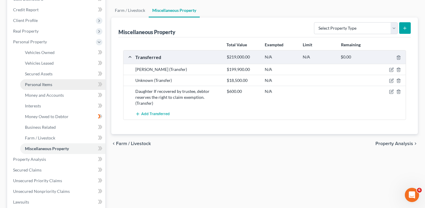
click at [75, 85] on link "Personal Items" at bounding box center [62, 84] width 85 height 11
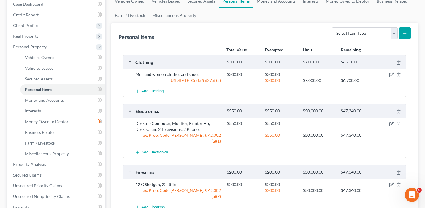
scroll to position [84, 0]
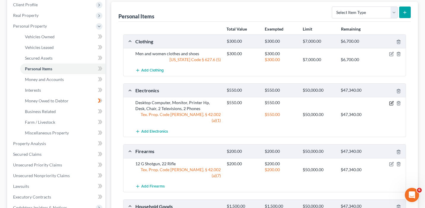
click at [390, 103] on icon "button" at bounding box center [391, 103] width 5 height 5
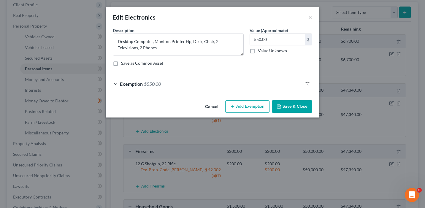
click at [307, 82] on icon "button" at bounding box center [307, 84] width 3 height 4
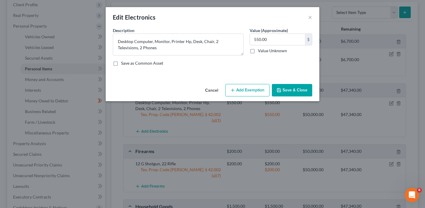
click at [255, 88] on button "Add Exemption" at bounding box center [247, 90] width 44 height 12
select select "2"
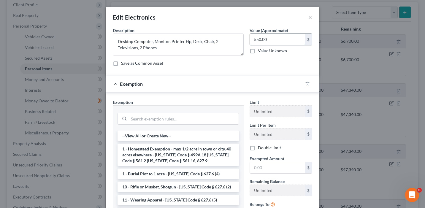
click at [275, 38] on input "550.00" at bounding box center [277, 39] width 55 height 11
click at [265, 167] on input "text" at bounding box center [277, 167] width 55 height 11
paste input "550.00"
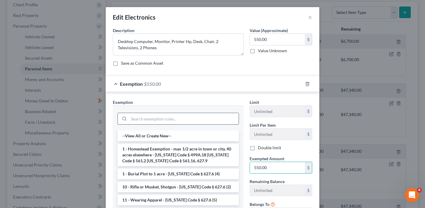
type input "550.00"
click at [156, 119] on input "search" at bounding box center [184, 118] width 110 height 11
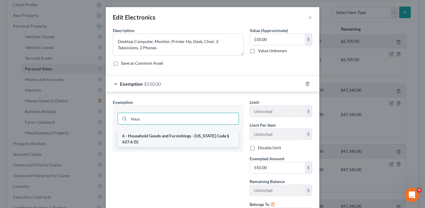
type input "hous"
click at [154, 134] on li "6 - Household Goods and Furnishings - [US_STATE] Code § 627.6 (5)" at bounding box center [178, 139] width 121 height 17
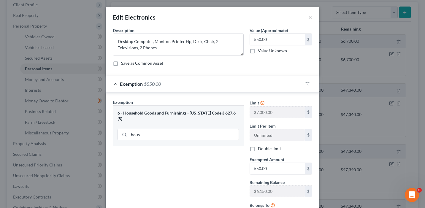
scroll to position [55, 0]
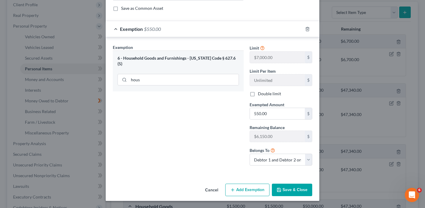
click at [288, 189] on button "Save & Close" at bounding box center [292, 190] width 40 height 12
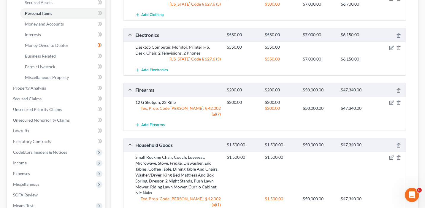
scroll to position [140, 0]
click at [393, 101] on icon "button" at bounding box center [391, 102] width 5 height 5
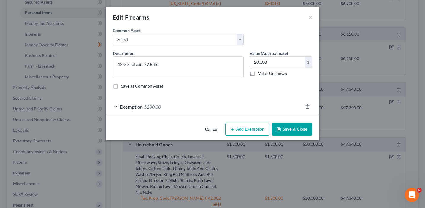
click at [305, 108] on div at bounding box center [311, 107] width 17 height 10
click at [309, 106] on icon "button" at bounding box center [307, 106] width 5 height 5
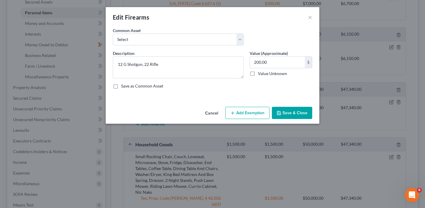
click at [257, 116] on button "Add Exemption" at bounding box center [247, 113] width 44 height 12
select select "2"
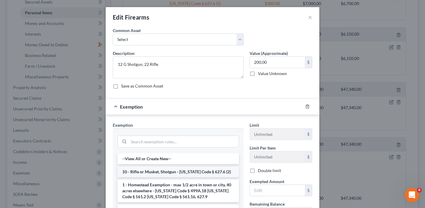
click at [202, 172] on li "10 - Rifle or Musket, Shotgun - [US_STATE] Code § 627.6 (2)" at bounding box center [178, 172] width 121 height 11
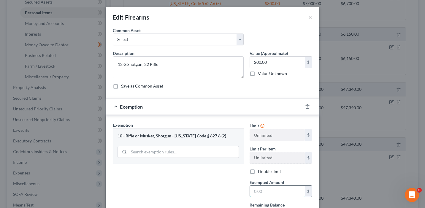
click at [257, 192] on input "text" at bounding box center [277, 191] width 55 height 11
type input "100"
click at [223, 179] on div "Exemption Set must be selected for CA. Exemption * 10 - Rifle or Musket, Shotgu…" at bounding box center [178, 185] width 137 height 126
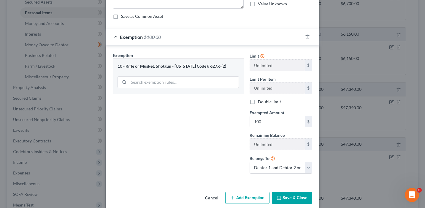
scroll to position [77, 0]
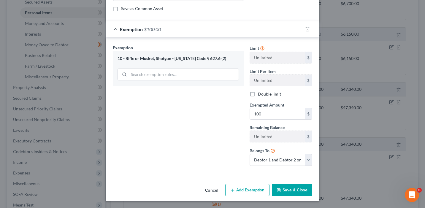
click at [249, 187] on button "Add Exemption" at bounding box center [247, 190] width 44 height 12
select select "2"
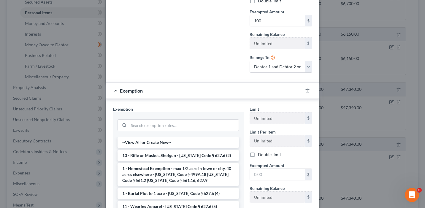
scroll to position [172, 0]
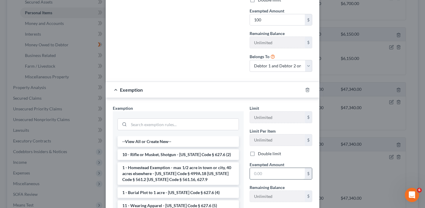
click at [260, 175] on input "text" at bounding box center [277, 173] width 55 height 11
type input "100"
click at [186, 122] on input "search" at bounding box center [184, 124] width 110 height 11
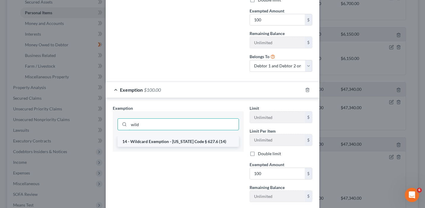
type input "wild"
click at [182, 141] on li "14 - Wildcard Exemption - [US_STATE] Code § 627.6 (14)" at bounding box center [178, 141] width 121 height 11
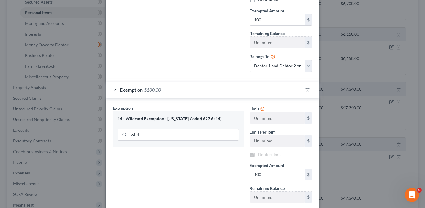
checkbox input "true"
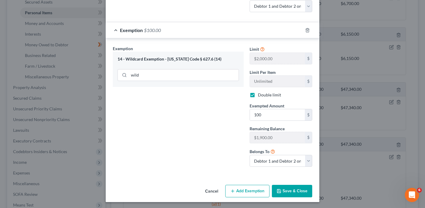
scroll to position [232, 0]
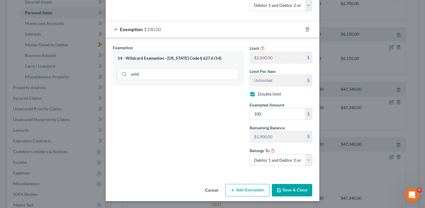
click at [287, 191] on button "Save & Close" at bounding box center [292, 190] width 40 height 12
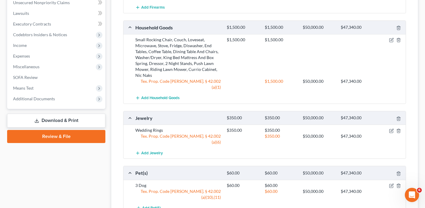
scroll to position [251, 0]
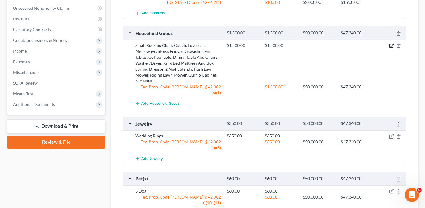
click at [393, 45] on icon "button" at bounding box center [391, 45] width 5 height 5
select select "2"
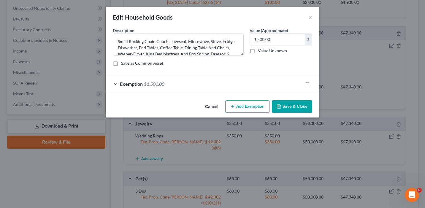
click at [262, 90] on div "Exemption $1,500.00" at bounding box center [204, 84] width 197 height 16
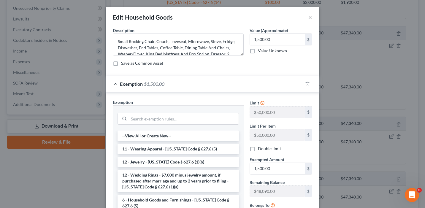
click at [310, 83] on div at bounding box center [311, 84] width 17 height 10
click at [308, 84] on icon "button" at bounding box center [307, 84] width 5 height 5
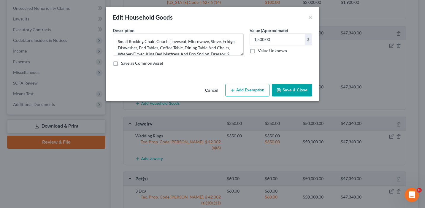
click at [251, 89] on button "Add Exemption" at bounding box center [247, 90] width 44 height 12
select select "2"
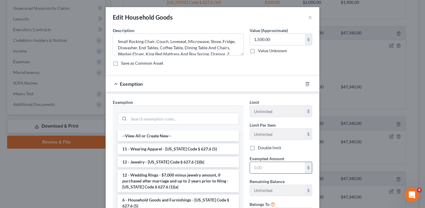
click at [262, 167] on input "text" at bounding box center [277, 167] width 55 height 11
type input "1,500"
click at [169, 117] on input "search" at bounding box center [184, 118] width 110 height 11
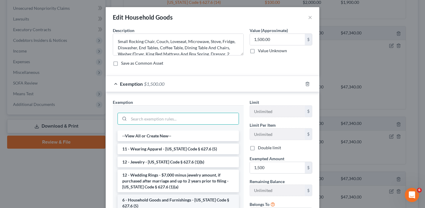
click at [169, 200] on li "6 - Household Goods and Furnishings - [US_STATE] Code § 627.6 (5)" at bounding box center [178, 203] width 121 height 17
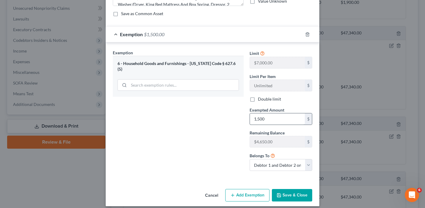
scroll to position [55, 0]
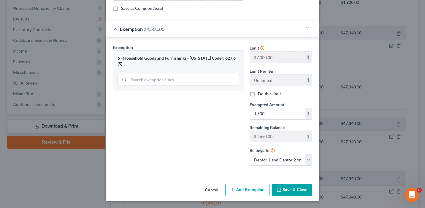
click at [289, 191] on button "Save & Close" at bounding box center [292, 190] width 40 height 12
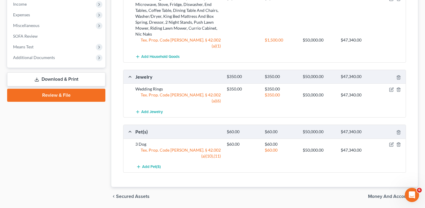
scroll to position [300, 0]
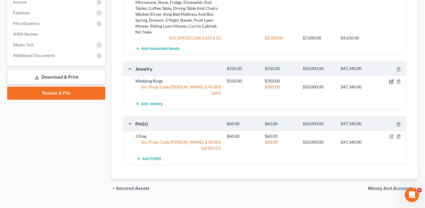
click at [392, 81] on icon "button" at bounding box center [392, 81] width 3 height 3
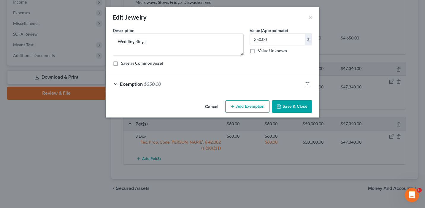
click at [309, 83] on icon "button" at bounding box center [307, 84] width 3 height 4
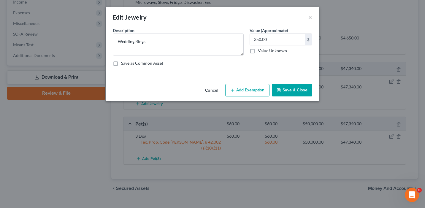
click at [244, 87] on button "Add Exemption" at bounding box center [247, 90] width 44 height 12
select select "2"
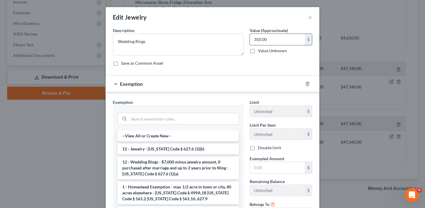
click at [273, 40] on input "350.00" at bounding box center [277, 39] width 55 height 11
click at [279, 165] on input "text" at bounding box center [277, 167] width 55 height 11
paste input "350.00"
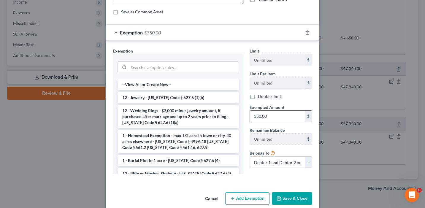
scroll to position [60, 0]
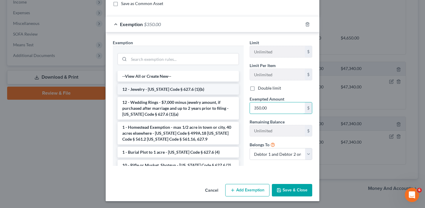
type input "350.00"
click at [189, 91] on li "12 - Jewelry - [US_STATE] Code § 627.6 (1)(b)" at bounding box center [178, 89] width 121 height 11
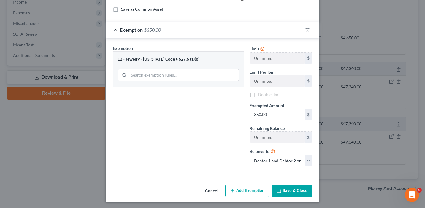
scroll to position [55, 0]
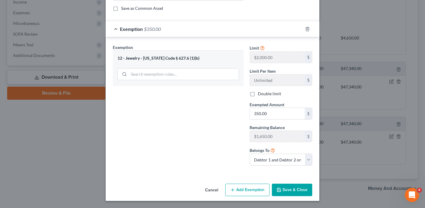
click at [290, 191] on button "Save & Close" at bounding box center [292, 190] width 40 height 12
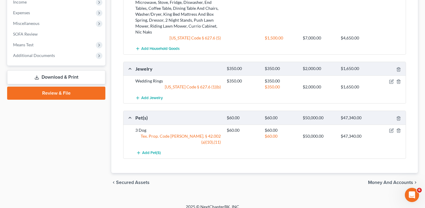
click at [393, 133] on div "$60.00 $50,000.00 $47,340.00" at bounding box center [315, 136] width 183 height 6
click at [392, 131] on icon "button" at bounding box center [391, 130] width 5 height 5
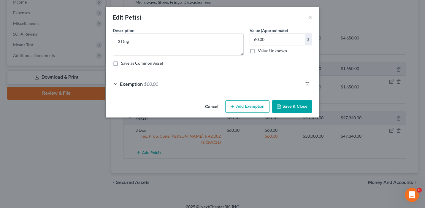
click at [309, 83] on icon "button" at bounding box center [307, 84] width 5 height 5
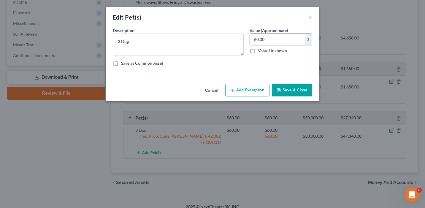
click at [281, 40] on input "60.00" at bounding box center [277, 39] width 55 height 11
type input "00"
click at [291, 92] on button "Save & Close" at bounding box center [292, 90] width 40 height 12
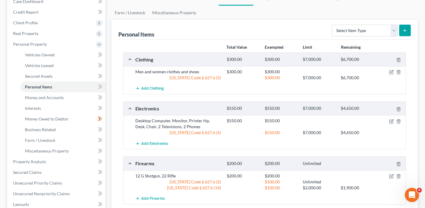
scroll to position [0, 0]
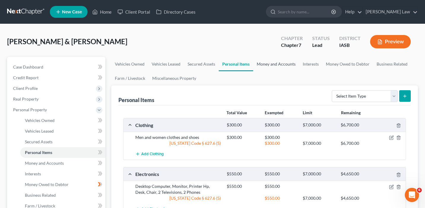
click at [281, 67] on link "Money and Accounts" at bounding box center [276, 64] width 46 height 14
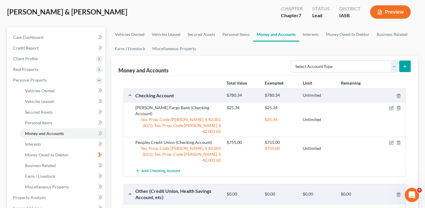
scroll to position [39, 0]
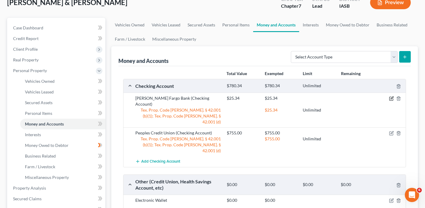
click at [390, 97] on icon "button" at bounding box center [391, 98] width 5 height 5
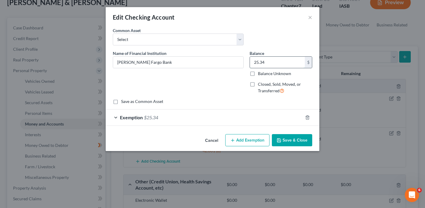
click at [270, 65] on input "25.34" at bounding box center [277, 62] width 55 height 11
paste input "66.45"
type input "66.45"
click at [307, 118] on line "button" at bounding box center [307, 117] width 0 height 1
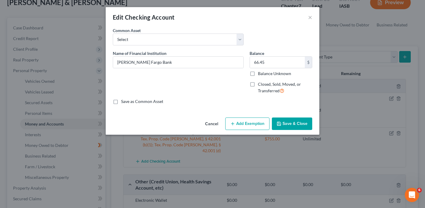
click at [249, 126] on button "Add Exemption" at bounding box center [247, 124] width 44 height 12
select select "2"
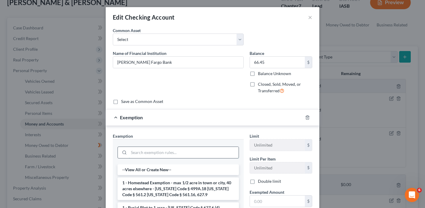
click at [205, 156] on input "search" at bounding box center [184, 152] width 110 height 11
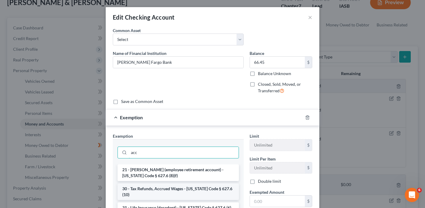
type input "acc"
click at [195, 188] on li "30 - Tax Refunds, Accrued Wages - [US_STATE] Code § 627.6 (10)" at bounding box center [178, 191] width 121 height 17
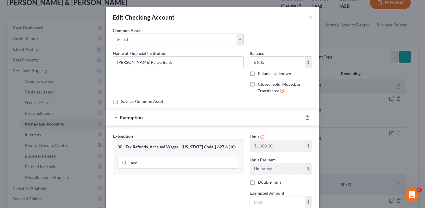
scroll to position [5, 0]
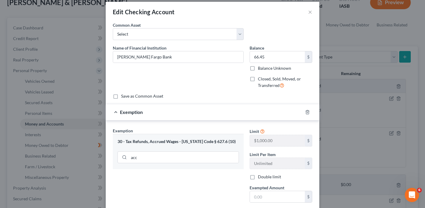
click at [258, 177] on label "Double limit" at bounding box center [269, 177] width 23 height 6
click at [260, 177] on input "Double limit" at bounding box center [262, 176] width 4 height 4
checkbox input "true"
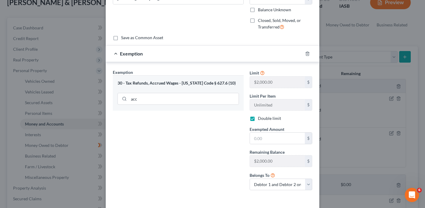
scroll to position [39, 0]
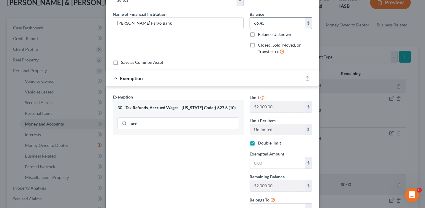
click at [268, 23] on input "66.45" at bounding box center [277, 23] width 55 height 11
click at [269, 161] on input "text" at bounding box center [277, 162] width 55 height 11
paste input "66.45"
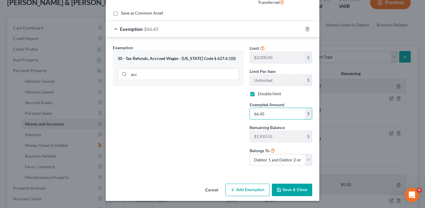
type input "66.45"
click at [293, 190] on button "Save & Close" at bounding box center [292, 190] width 40 height 12
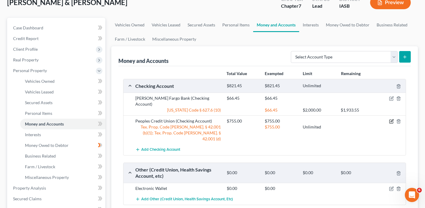
click at [392, 119] on icon "button" at bounding box center [391, 121] width 5 height 5
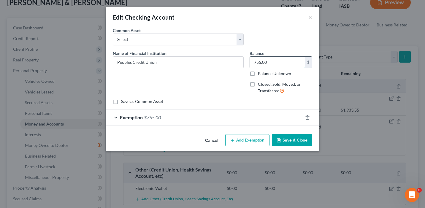
click at [285, 62] on input "755.00" at bounding box center [277, 62] width 55 height 11
paste input "68.02"
type input "768.02"
click at [308, 120] on div at bounding box center [311, 118] width 17 height 10
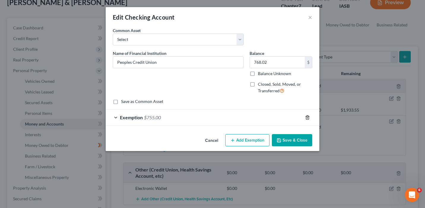
click at [308, 118] on line "button" at bounding box center [308, 117] width 0 height 1
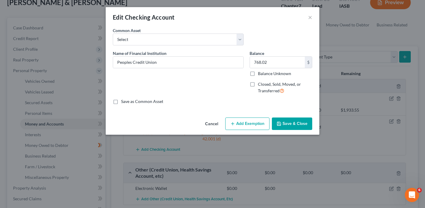
click at [250, 126] on button "Add Exemption" at bounding box center [247, 124] width 44 height 12
select select "2"
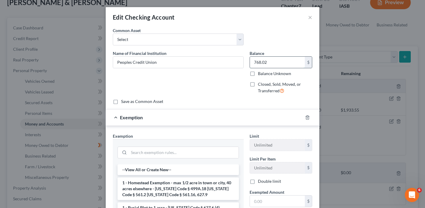
click at [275, 63] on input "768.02" at bounding box center [277, 62] width 55 height 11
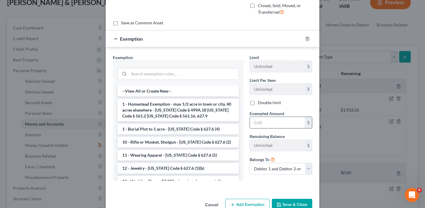
click at [279, 124] on input "text" at bounding box center [277, 122] width 55 height 11
paste input "768.02"
type input "768.02"
click at [164, 78] on input "search" at bounding box center [184, 73] width 110 height 11
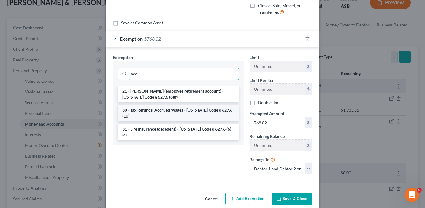
type input "acc"
click at [160, 109] on li "30 - Tax Refunds, Accrued Wages - [US_STATE] Code § 627.6 (10)" at bounding box center [178, 113] width 121 height 17
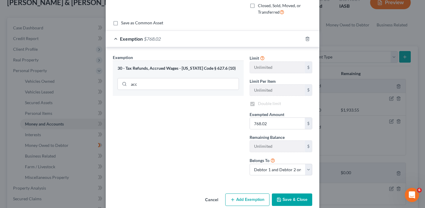
checkbox input "true"
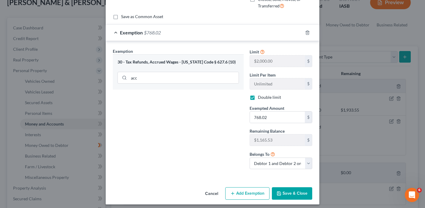
scroll to position [88, 0]
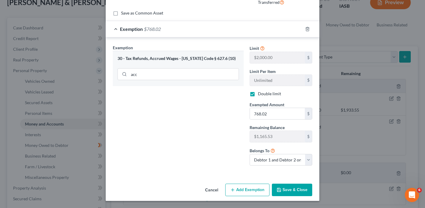
click at [292, 189] on button "Save & Close" at bounding box center [292, 190] width 40 height 12
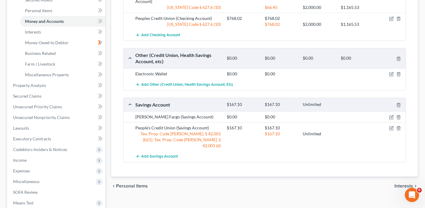
scroll to position [146, 0]
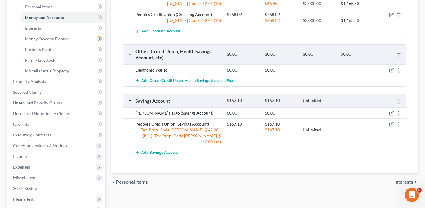
click at [394, 110] on div at bounding box center [391, 113] width 31 height 6
click at [392, 112] on icon "button" at bounding box center [392, 113] width 3 height 3
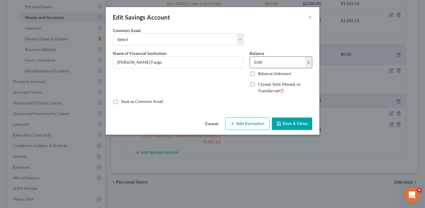
click at [287, 59] on input "0.00" at bounding box center [277, 62] width 55 height 11
paste input "402.72"
type input "402.72"
click at [260, 124] on button "Add Exemption" at bounding box center [247, 124] width 44 height 12
select select "2"
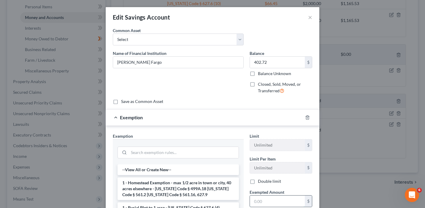
click at [264, 202] on input "text" at bounding box center [277, 201] width 55 height 11
paste input "402.72"
type input "402.72"
click at [183, 157] on input "search" at bounding box center [184, 152] width 110 height 11
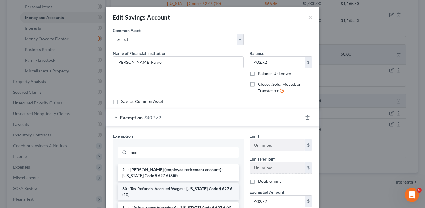
type input "acc"
click at [183, 190] on li "30 - Tax Refunds, Accrued Wages - [US_STATE] Code § 627.6 (10)" at bounding box center [178, 191] width 121 height 17
checkbox input "true"
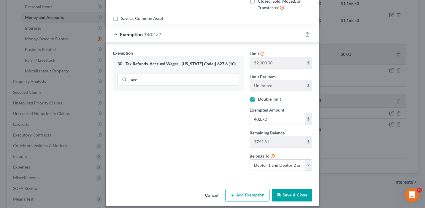
scroll to position [88, 0]
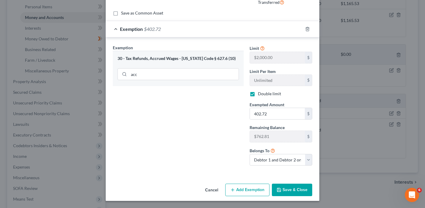
click at [298, 191] on button "Save & Close" at bounding box center [292, 190] width 40 height 12
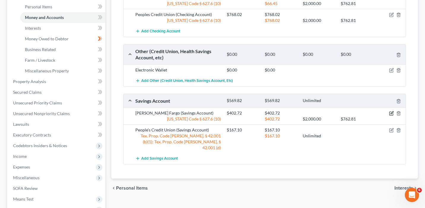
click at [391, 112] on icon "button" at bounding box center [392, 113] width 3 height 3
select select "2"
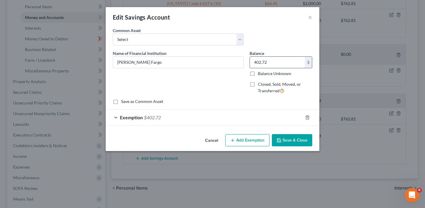
click at [276, 60] on input "402.72" at bounding box center [277, 62] width 55 height 11
paste input "18.30"
type input "18.30"
click at [268, 120] on div "Exemption $402.72" at bounding box center [204, 118] width 197 height 16
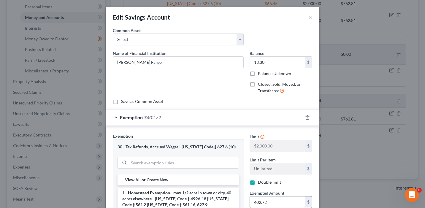
click at [287, 200] on input "402.72" at bounding box center [277, 202] width 55 height 11
paste input "18.30"
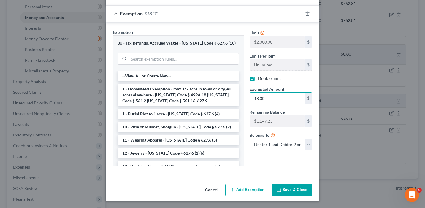
type input "18.30"
click at [297, 191] on button "Save & Close" at bounding box center [292, 190] width 40 height 12
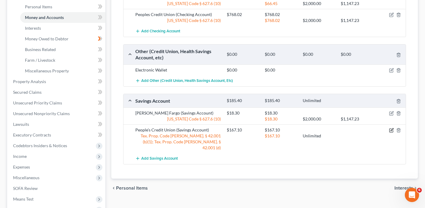
click at [390, 128] on icon "button" at bounding box center [391, 130] width 5 height 5
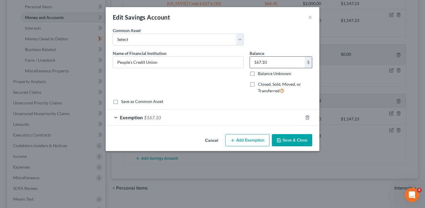
click at [277, 61] on input "167.10" at bounding box center [277, 62] width 55 height 11
paste input "402.72"
type input "402.72"
click at [274, 119] on div "Exemption $167.10" at bounding box center [204, 118] width 197 height 16
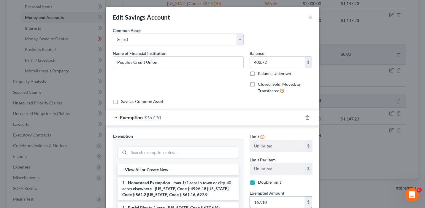
click at [290, 205] on input "167.10" at bounding box center [277, 202] width 55 height 11
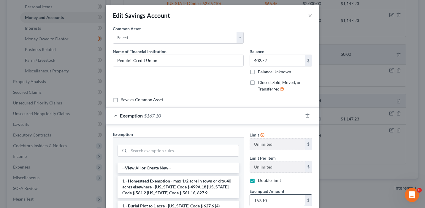
paste input "402.72"
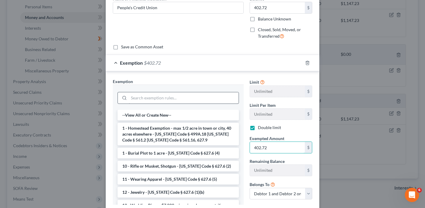
scroll to position [74, 0]
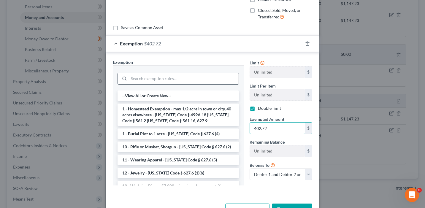
type input "402.72"
click at [195, 82] on input "search" at bounding box center [184, 78] width 110 height 11
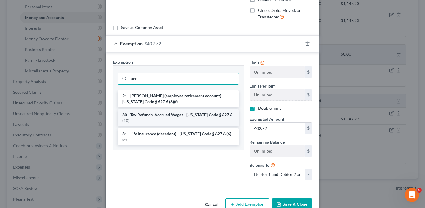
type input "acc"
click at [183, 113] on li "30 - Tax Refunds, Accrued Wages - [US_STATE] Code § 627.6 (10)" at bounding box center [178, 118] width 121 height 17
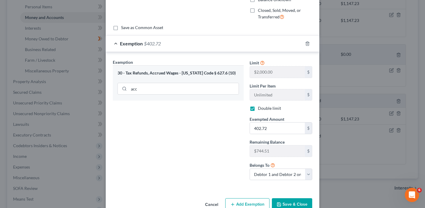
click at [281, 204] on icon "button" at bounding box center [279, 205] width 4 height 4
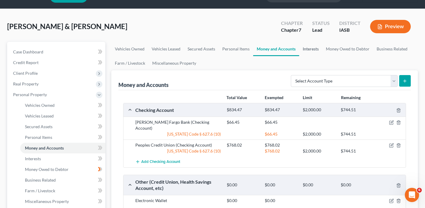
click at [314, 50] on link "Interests" at bounding box center [310, 49] width 23 height 14
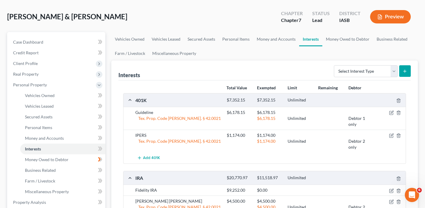
scroll to position [29, 0]
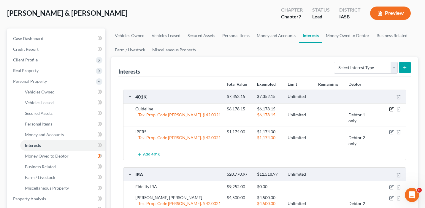
click at [392, 109] on icon "button" at bounding box center [391, 109] width 5 height 5
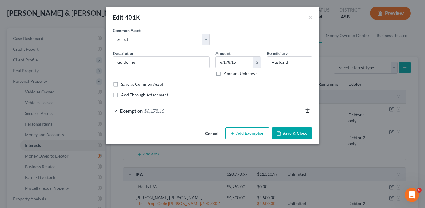
click at [308, 109] on icon "button" at bounding box center [307, 111] width 3 height 4
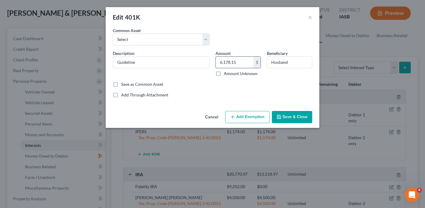
click at [244, 63] on input "6,178.15" at bounding box center [235, 62] width 38 height 11
click at [247, 116] on button "Add Exemption" at bounding box center [247, 117] width 44 height 12
select select "2"
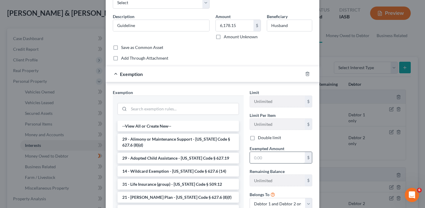
scroll to position [48, 0]
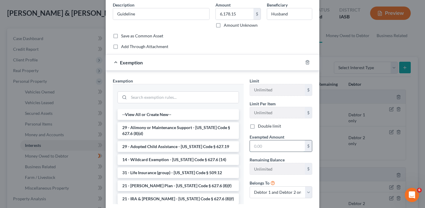
click at [263, 147] on input "text" at bounding box center [277, 145] width 55 height 11
paste input "6,178.15"
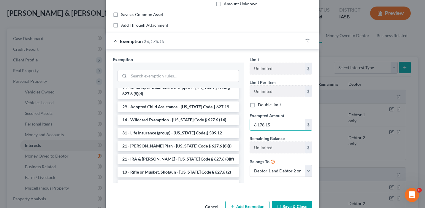
scroll to position [25, 0]
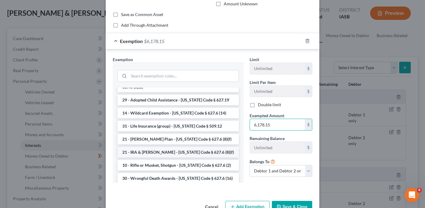
type input "6,178.15"
click at [169, 154] on li "21 - IRA & [PERSON_NAME] - [US_STATE] Code § 627.6 (8)(f)" at bounding box center [178, 152] width 121 height 11
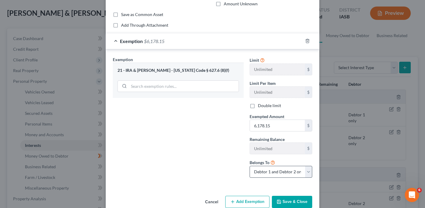
scroll to position [82, 0]
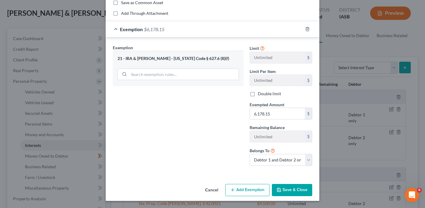
click at [293, 190] on button "Save & Close" at bounding box center [292, 190] width 40 height 12
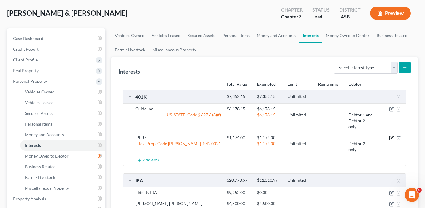
click at [392, 137] on icon "button" at bounding box center [392, 137] width 3 height 3
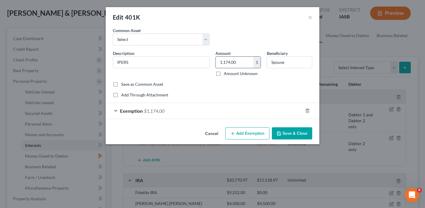
click at [243, 62] on input "1,174.00" at bounding box center [235, 62] width 38 height 11
click at [248, 112] on div "Exemption $1,174.00" at bounding box center [204, 111] width 197 height 16
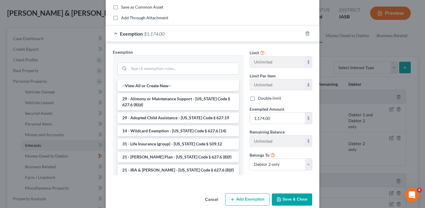
scroll to position [18, 0]
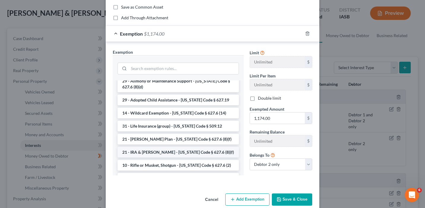
click at [177, 154] on li "21 - IRA & [PERSON_NAME] - [US_STATE] Code § 627.6 (8)(f)" at bounding box center [178, 152] width 121 height 11
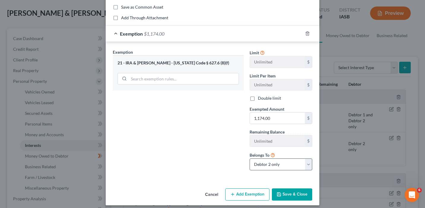
scroll to position [82, 0]
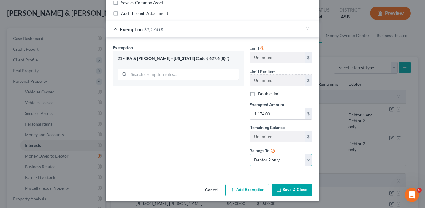
click at [289, 161] on select "Debtor 1 only Debtor 2 only Debtor 1 and Debtor 2 only" at bounding box center [281, 160] width 63 height 12
select select "2"
click at [250, 154] on select "Debtor 1 only Debtor 2 only Debtor 1 and Debtor 2 only" at bounding box center [281, 160] width 63 height 12
click at [294, 191] on button "Save & Close" at bounding box center [292, 190] width 40 height 12
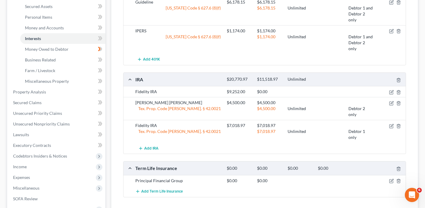
scroll to position [145, 0]
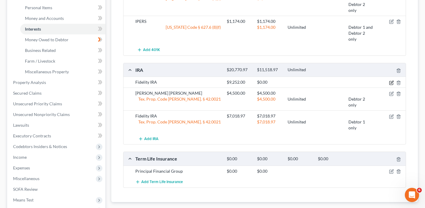
click at [392, 81] on icon "button" at bounding box center [392, 82] width 3 height 3
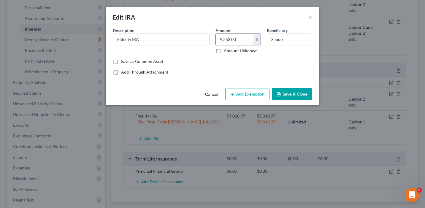
click at [241, 38] on input "9,252.00" at bounding box center [235, 39] width 38 height 11
click at [253, 94] on button "Add Exemption" at bounding box center [247, 94] width 44 height 12
select select "2"
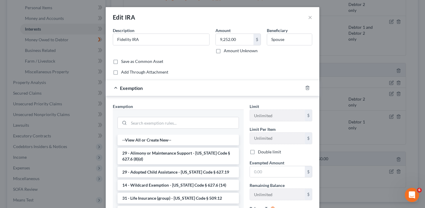
scroll to position [15, 0]
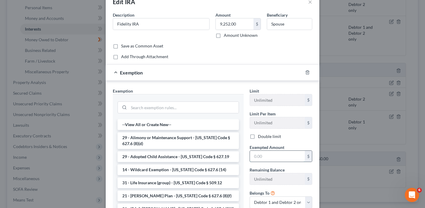
click at [285, 157] on input "text" at bounding box center [277, 156] width 55 height 11
paste input "9,252.00"
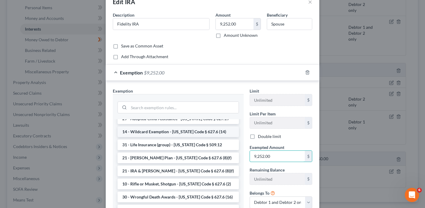
scroll to position [34, 0]
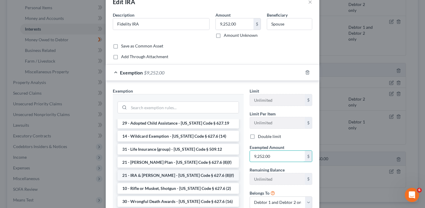
type input "9,252.00"
click at [201, 176] on li "21 - IRA & [PERSON_NAME] - [US_STATE] Code § 627.6 (8)(f)" at bounding box center [178, 175] width 121 height 11
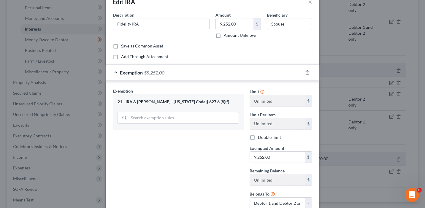
scroll to position [59, 0]
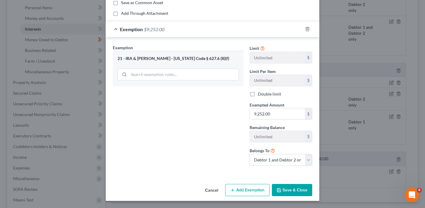
click at [296, 190] on button "Save & Close" at bounding box center [292, 190] width 40 height 12
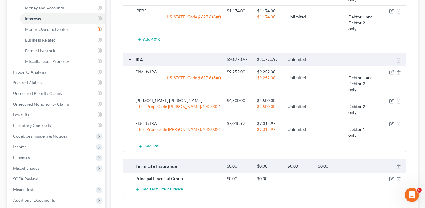
scroll to position [162, 0]
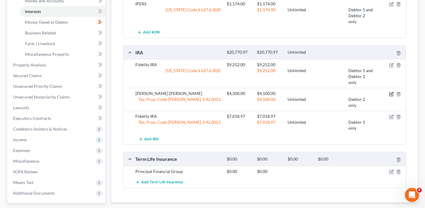
click at [392, 93] on icon "button" at bounding box center [391, 94] width 5 height 5
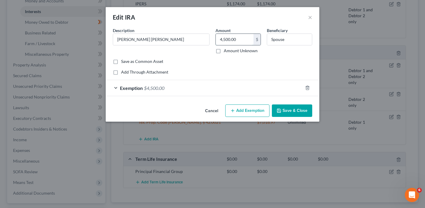
click at [242, 39] on input "4,500.00" at bounding box center [235, 39] width 38 height 11
click at [307, 86] on icon "button" at bounding box center [307, 88] width 3 height 4
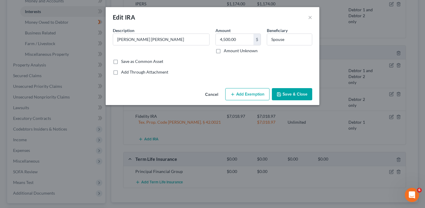
click at [246, 98] on button "Add Exemption" at bounding box center [247, 94] width 44 height 12
select select "2"
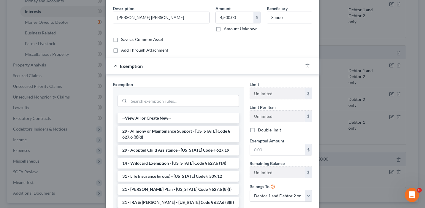
scroll to position [25, 0]
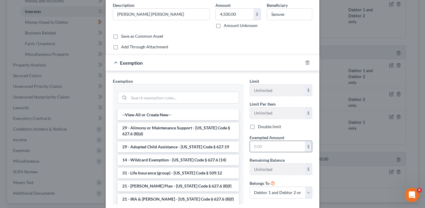
click at [282, 149] on input "text" at bounding box center [277, 146] width 55 height 11
paste input "4,500.00"
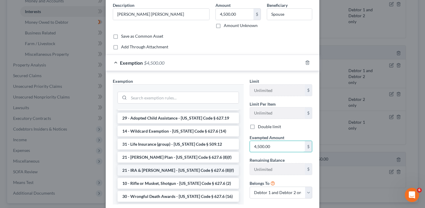
scroll to position [0, 0]
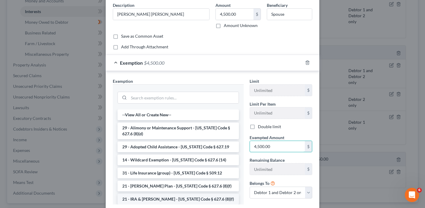
type input "4,500.00"
click at [221, 201] on li "21 - IRA & [PERSON_NAME] - [US_STATE] Code § 627.6 (8)(f)" at bounding box center [178, 199] width 121 height 11
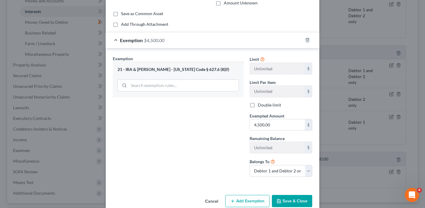
scroll to position [59, 0]
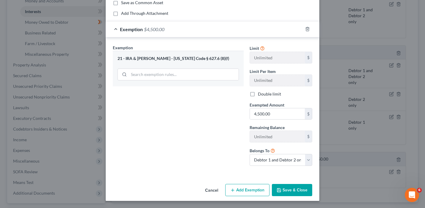
click at [302, 190] on button "Save & Close" at bounding box center [292, 190] width 40 height 12
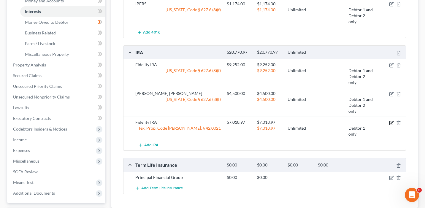
click at [392, 122] on icon "button" at bounding box center [392, 122] width 3 height 3
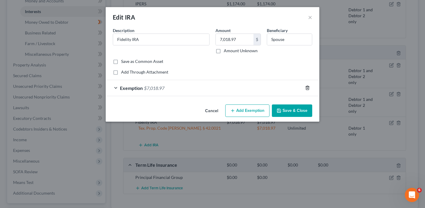
click at [307, 88] on line "button" at bounding box center [307, 88] width 0 height 1
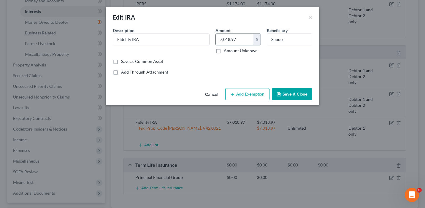
click at [243, 38] on input "7,018.97" at bounding box center [235, 39] width 38 height 11
click at [255, 94] on button "Add Exemption" at bounding box center [247, 94] width 44 height 12
select select "2"
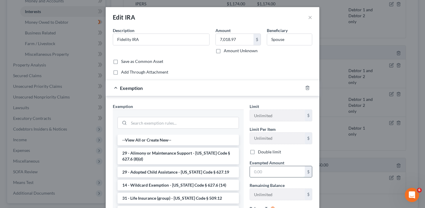
click at [284, 176] on input "text" at bounding box center [277, 171] width 55 height 11
paste input "7,018.97"
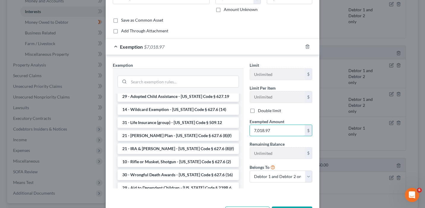
scroll to position [38, 0]
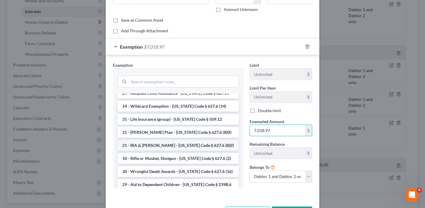
type input "7,018.97"
click at [172, 144] on li "21 - IRA & [PERSON_NAME] - [US_STATE] Code § 627.6 (8)(f)" at bounding box center [178, 145] width 121 height 11
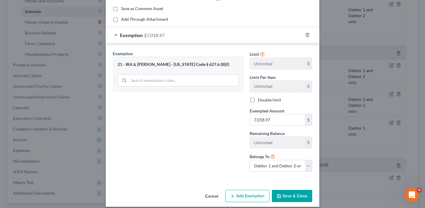
scroll to position [59, 0]
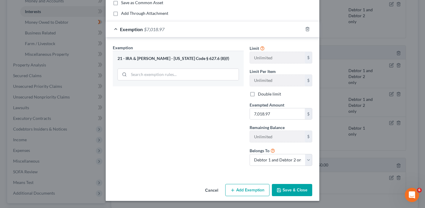
click at [295, 192] on button "Save & Close" at bounding box center [292, 190] width 40 height 12
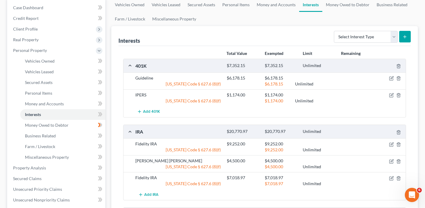
scroll to position [26, 0]
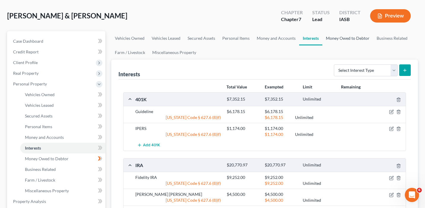
click at [343, 38] on link "Money Owed to Debtor" at bounding box center [347, 38] width 51 height 14
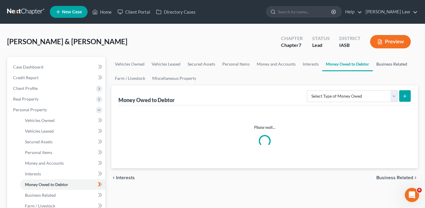
click at [385, 62] on link "Business Related" at bounding box center [392, 64] width 38 height 14
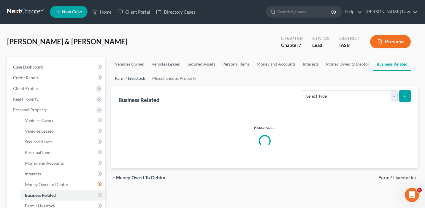
click at [118, 77] on link "Farm / Livestock" at bounding box center [129, 78] width 37 height 14
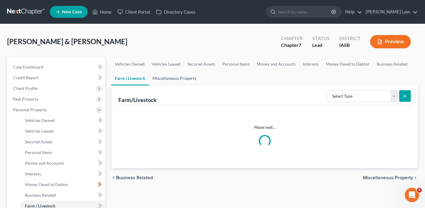
click at [194, 77] on link "Miscellaneous Property" at bounding box center [174, 78] width 51 height 14
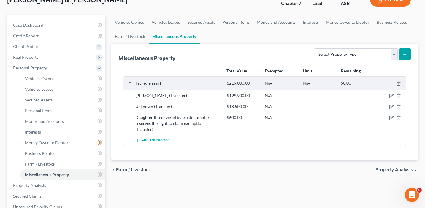
scroll to position [45, 0]
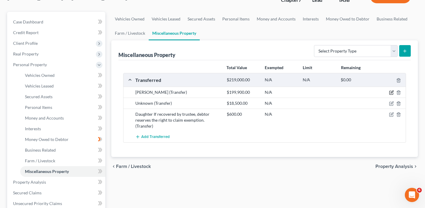
click at [389, 93] on icon "button" at bounding box center [391, 92] width 5 height 5
select select "Ordinary ([DATE])"
select select "45"
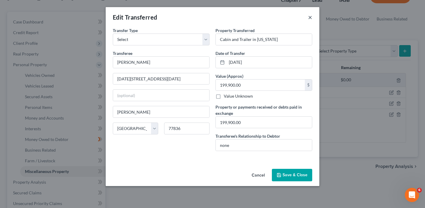
click at [309, 15] on button "×" at bounding box center [310, 17] width 4 height 7
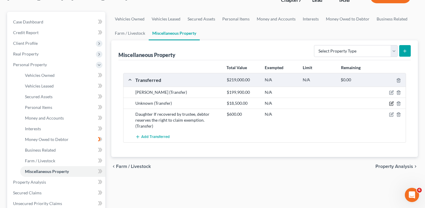
click at [393, 103] on icon "button" at bounding box center [391, 103] width 5 height 5
select select "Ordinary ([DATE])"
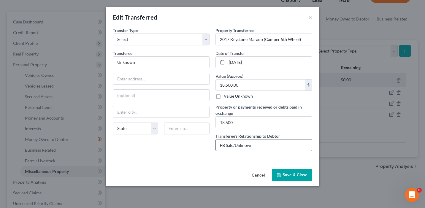
click at [223, 146] on input "FB Sale/Unknown" at bounding box center [264, 145] width 96 height 11
type input "Facebook Sale/Unknown"
click at [301, 178] on button "Save & Close" at bounding box center [292, 175] width 40 height 12
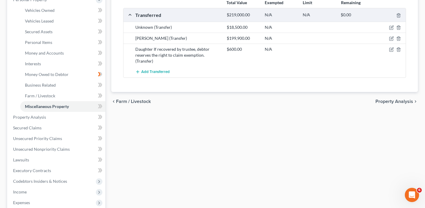
scroll to position [73, 0]
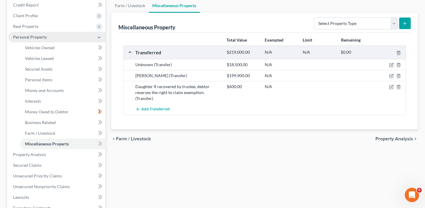
click at [58, 32] on span "Personal Property" at bounding box center [56, 37] width 97 height 11
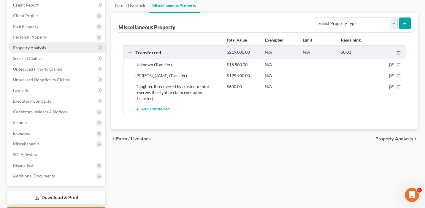
click at [60, 48] on link "Property Analysis" at bounding box center [56, 47] width 97 height 11
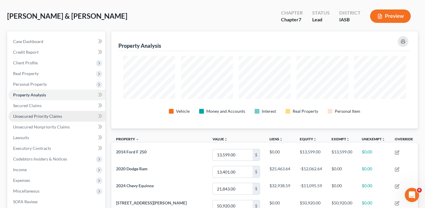
scroll to position [27, 0]
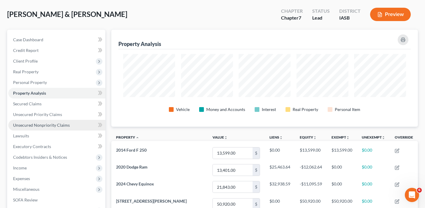
click at [78, 126] on link "Unsecured Nonpriority Claims" at bounding box center [56, 125] width 97 height 11
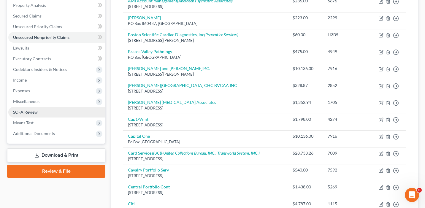
scroll to position [107, 0]
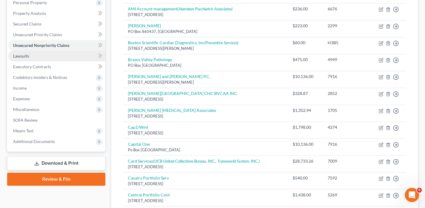
click at [48, 58] on link "Lawsuits" at bounding box center [56, 56] width 97 height 11
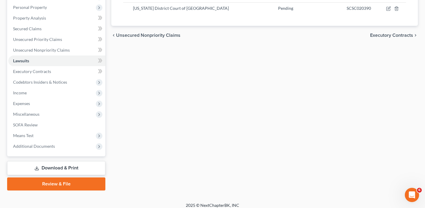
scroll to position [107, 0]
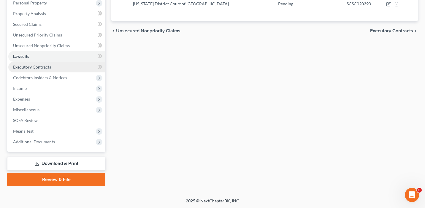
click at [80, 65] on link "Executory Contracts" at bounding box center [56, 67] width 97 height 11
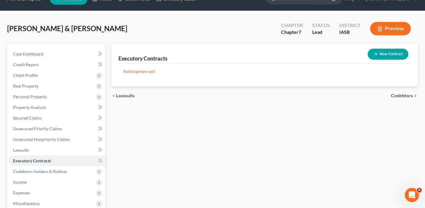
scroll to position [2, 0]
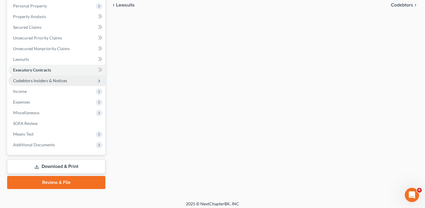
click at [63, 80] on span "Codebtors Insiders & Notices" at bounding box center [40, 80] width 54 height 5
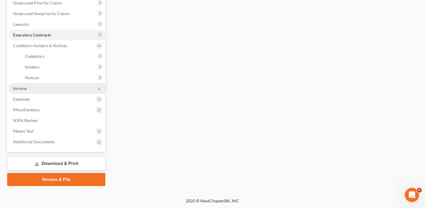
click at [72, 90] on span "Income" at bounding box center [56, 88] width 97 height 11
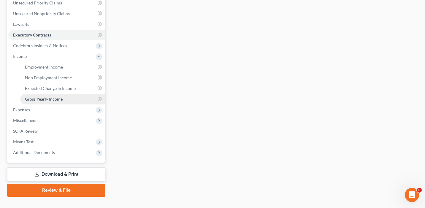
click at [69, 97] on link "Gross Yearly Income" at bounding box center [62, 99] width 85 height 11
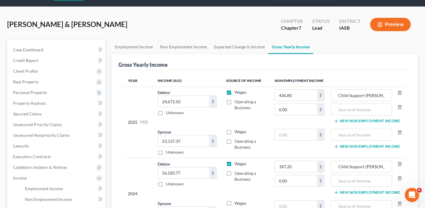
scroll to position [4, 0]
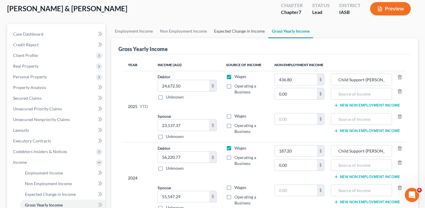
click at [231, 36] on link "Expected Change in Income" at bounding box center [240, 31] width 58 height 14
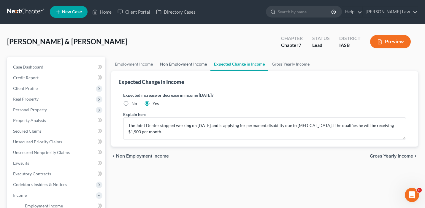
click at [177, 64] on link "Non Employment Income" at bounding box center [183, 64] width 54 height 14
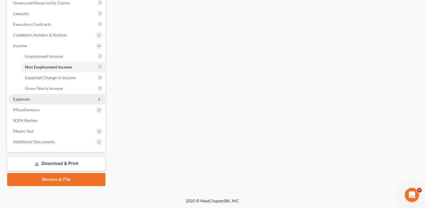
click at [77, 102] on span "Expenses" at bounding box center [56, 99] width 97 height 11
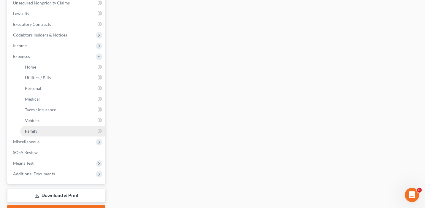
click at [69, 132] on link "Family" at bounding box center [62, 131] width 85 height 11
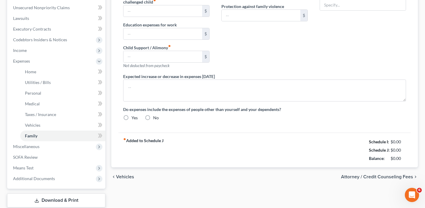
type input "500.00"
type textarea "[PERSON_NAME]'s mother lives in house and receives $1,132 per month in disabili…"
radio input "true"
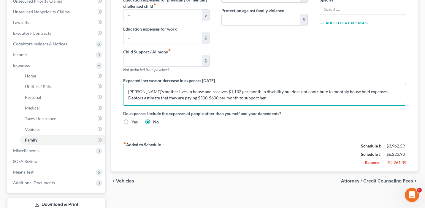
click at [206, 98] on textarea "[PERSON_NAME]'s mother lives in house and receives $1,132 per month in disabili…" at bounding box center [264, 95] width 283 height 22
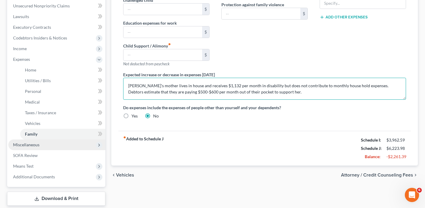
type textarea "[PERSON_NAME]'s mother lives in house and receives $1,132 per month in disabili…"
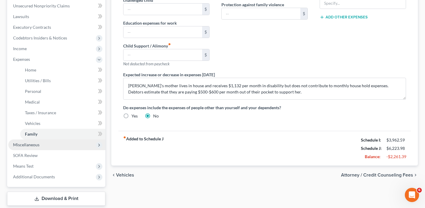
click at [77, 146] on span "Miscellaneous" at bounding box center [56, 145] width 97 height 11
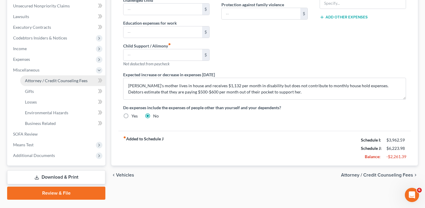
click at [85, 80] on span "Attorney / Credit Counseling Fees" at bounding box center [56, 80] width 63 height 5
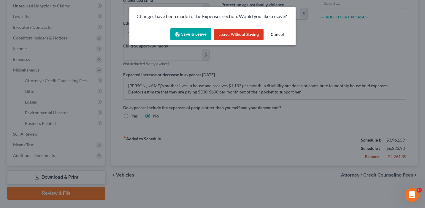
click at [189, 35] on button "Save & Leave" at bounding box center [190, 34] width 41 height 12
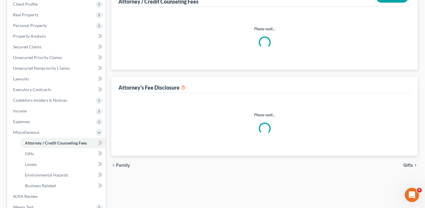
select select "0"
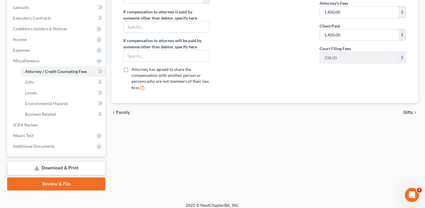
scroll to position [155, 0]
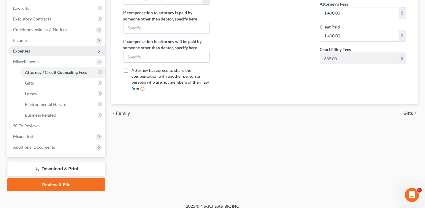
click at [80, 54] on span "Expenses" at bounding box center [56, 51] width 97 height 11
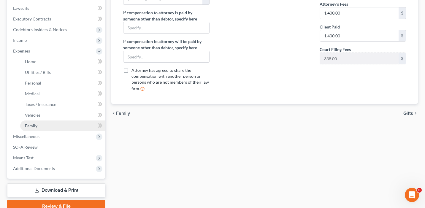
click at [85, 121] on link "Family" at bounding box center [62, 126] width 85 height 11
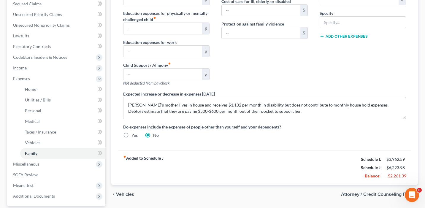
scroll to position [129, 0]
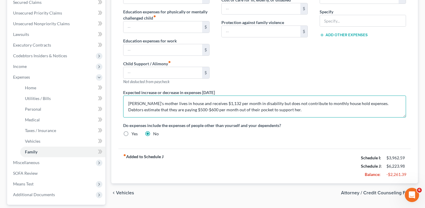
click at [167, 110] on textarea "[PERSON_NAME]'s mother lives in house and receives $1,132 per month in disabili…" at bounding box center [264, 107] width 283 height 22
click at [182, 110] on textarea "[PERSON_NAME]'s mother lives in house and receives $1,132 per month in disabili…" at bounding box center [264, 107] width 283 height 22
click at [172, 110] on textarea "[PERSON_NAME]'s mother lives in house and receives $1,132 per month in disabili…" at bounding box center [264, 107] width 283 height 22
click at [187, 110] on textarea "[PERSON_NAME]'s mother lives in house and receives $1,132 per month in disabili…" at bounding box center [264, 107] width 283 height 22
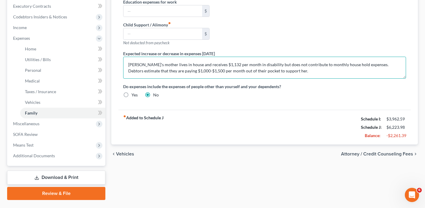
scroll to position [173, 0]
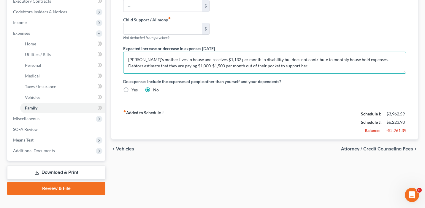
type textarea "[PERSON_NAME]'s mother lives in house and receives $1,132 per month in disabili…"
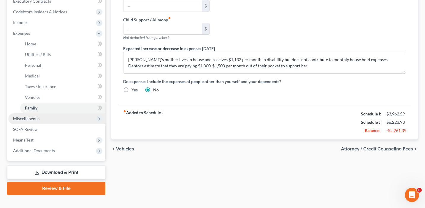
click at [69, 119] on span "Miscellaneous" at bounding box center [56, 118] width 97 height 11
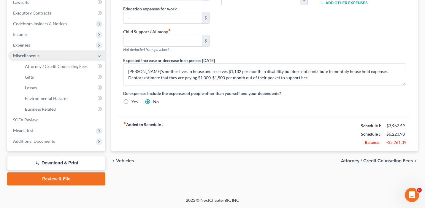
scroll to position [160, 0]
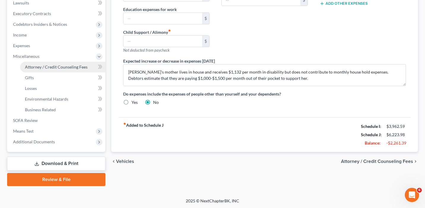
click at [54, 69] on span "Attorney / Credit Counseling Fees" at bounding box center [56, 66] width 63 height 5
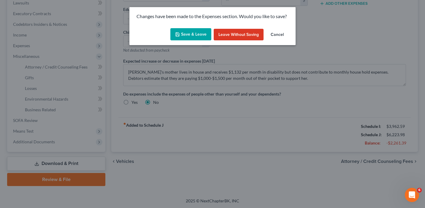
click at [191, 35] on button "Save & Leave" at bounding box center [190, 34] width 41 height 12
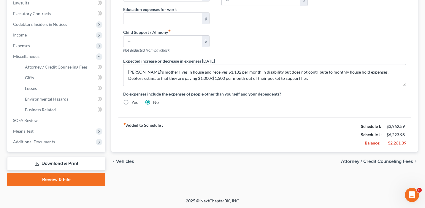
select select "0"
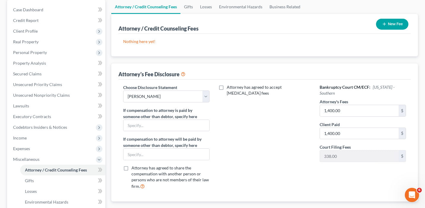
scroll to position [85, 0]
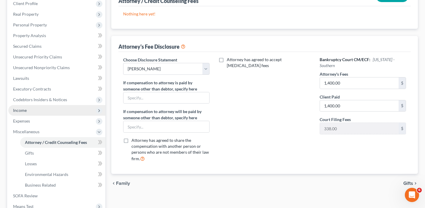
click at [37, 110] on span "Income" at bounding box center [56, 110] width 97 height 11
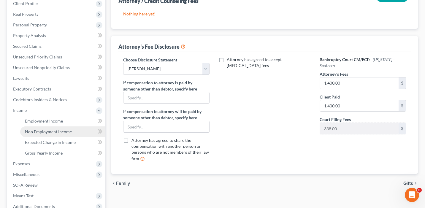
click at [49, 133] on span "Non Employment Income" at bounding box center [48, 131] width 47 height 5
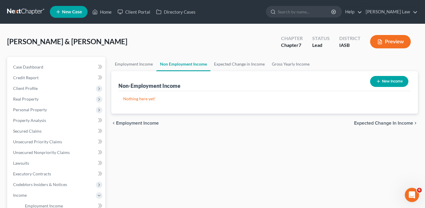
click at [391, 82] on button "New Income" at bounding box center [389, 81] width 38 height 11
select select "0"
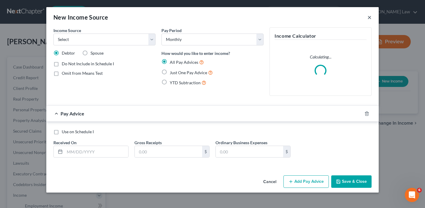
click at [368, 19] on button "×" at bounding box center [370, 17] width 4 height 7
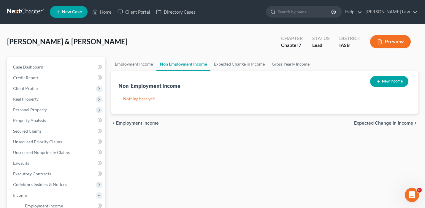
click at [399, 82] on button "New Income" at bounding box center [389, 81] width 38 height 11
select select "0"
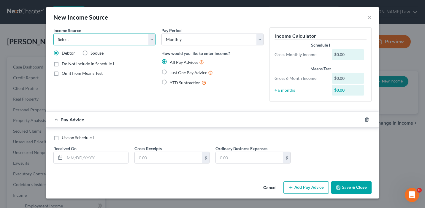
click at [129, 38] on select "Select Unemployment Disability (from employer) Pension Retirement Social Securi…" at bounding box center [104, 40] width 102 height 12
select select "4"
click at [53, 34] on select "Select Unemployment Disability (from employer) Pension Retirement Social Securi…" at bounding box center [104, 40] width 102 height 12
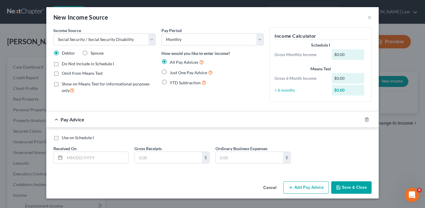
click at [170, 73] on label "Just One Pay Advice" at bounding box center [191, 72] width 43 height 7
click at [172, 73] on input "Just One Pay Advice" at bounding box center [174, 71] width 4 height 4
radio input "true"
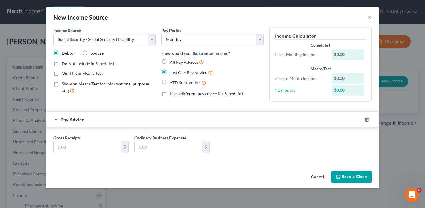
click at [62, 73] on label "Omit from Means Test" at bounding box center [82, 73] width 41 height 6
click at [64, 73] on input "Omit from Means Test" at bounding box center [66, 72] width 4 height 4
checkbox input "true"
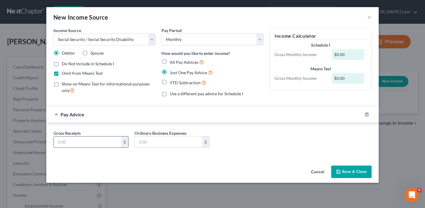
click at [97, 141] on input "text" at bounding box center [87, 142] width 67 height 11
type input "1,200"
click at [170, 160] on div "Income Source * Select Unemployment Disability (from employer) Pension Retireme…" at bounding box center [212, 95] width 333 height 136
click at [341, 170] on icon "button" at bounding box center [338, 172] width 5 height 5
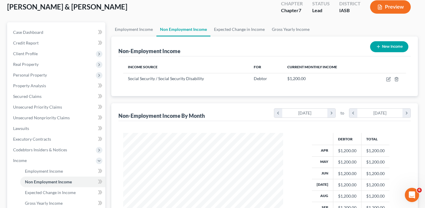
scroll to position [31, 0]
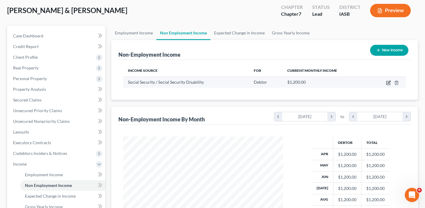
click at [387, 82] on icon "button" at bounding box center [388, 82] width 5 height 5
select select "4"
select select "0"
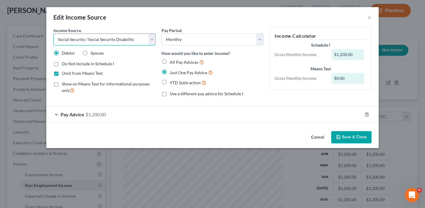
click at [138, 36] on select "Select Unemployment Disability (from employer) Pension Retirement Social Securi…" at bounding box center [104, 40] width 102 height 12
select select "7"
click at [53, 34] on select "Select Unemployment Disability (from employer) Pension Retirement Social Securi…" at bounding box center [104, 40] width 102 height 12
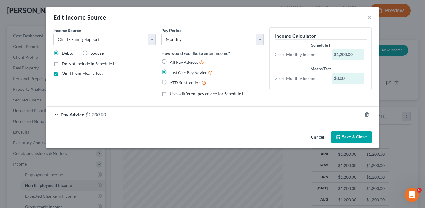
click at [142, 112] on div "Pay Advice $1,200.00" at bounding box center [204, 115] width 316 height 16
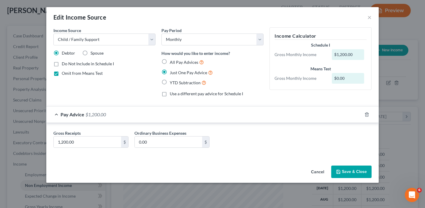
click at [62, 64] on label "Do Not Include in Schedule I" at bounding box center [88, 64] width 52 height 6
click at [64, 64] on input "Do Not Include in Schedule I" at bounding box center [66, 63] width 4 height 4
checkbox input "true"
click at [126, 38] on select "Select Unemployment Disability (from employer) Pension Retirement Social Securi…" at bounding box center [104, 40] width 102 height 12
select select "4"
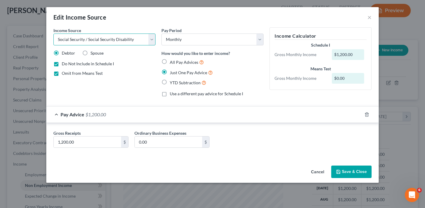
click at [53, 34] on select "Select Unemployment Disability (from employer) Pension Retirement Social Securi…" at bounding box center [104, 40] width 102 height 12
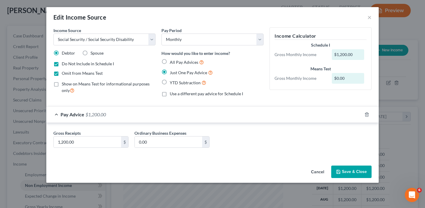
click at [62, 85] on label "Show on Means Test for informational purposes only" at bounding box center [109, 87] width 94 height 13
click at [64, 85] on input "Show on Means Test for informational purposes only" at bounding box center [66, 83] width 4 height 4
checkbox input "true"
click at [350, 172] on button "Save & Close" at bounding box center [351, 172] width 40 height 12
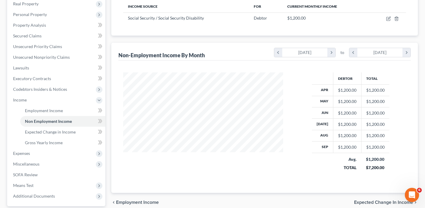
scroll to position [116, 0]
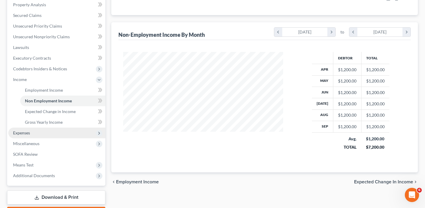
click at [69, 130] on span "Expenses" at bounding box center [56, 133] width 97 height 11
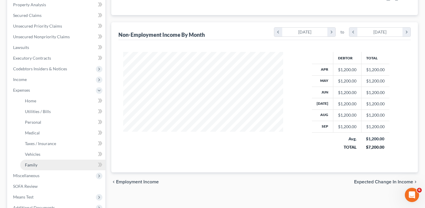
click at [70, 161] on link "Family" at bounding box center [62, 165] width 85 height 11
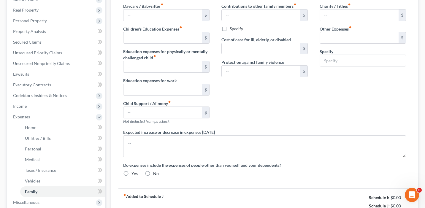
type input "500.00"
type textarea "[PERSON_NAME]'s mother lives in house and receives $1,132 per month in disabili…"
radio input "true"
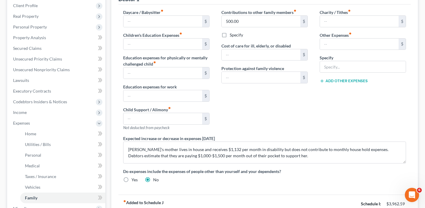
scroll to position [88, 0]
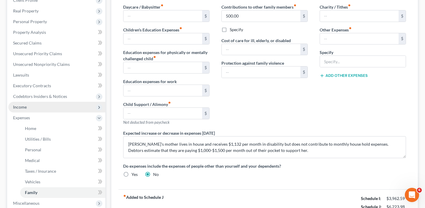
click at [52, 107] on span "Income" at bounding box center [56, 107] width 97 height 11
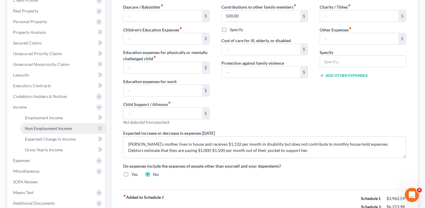
click at [57, 128] on span "Non Employment Income" at bounding box center [48, 128] width 47 height 5
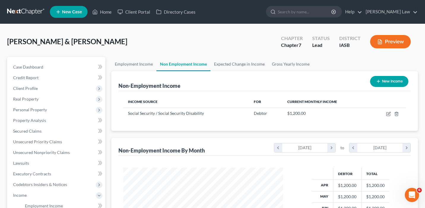
scroll to position [106, 172]
click at [389, 115] on icon "button" at bounding box center [388, 114] width 5 height 5
select select "4"
select select "0"
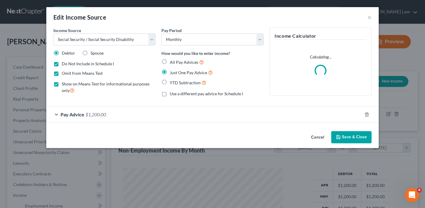
click at [144, 114] on div "Pay Advice $1,200.00" at bounding box center [204, 115] width 316 height 16
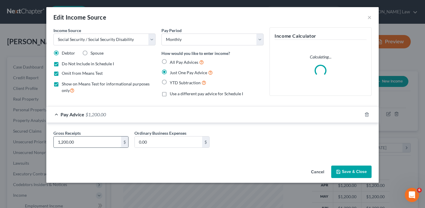
click at [102, 141] on input "1,200.00" at bounding box center [87, 142] width 67 height 11
type input "1,132"
click at [355, 171] on button "Save & Close" at bounding box center [351, 172] width 40 height 12
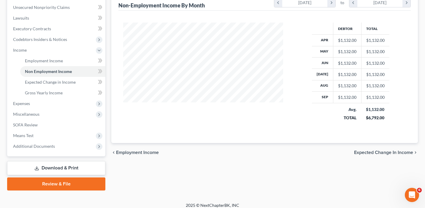
scroll to position [150, 0]
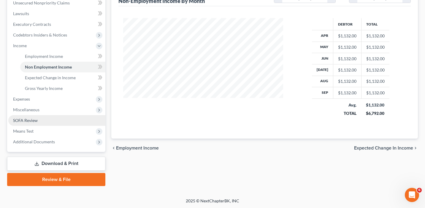
click at [76, 118] on link "SOFA Review" at bounding box center [56, 120] width 97 height 11
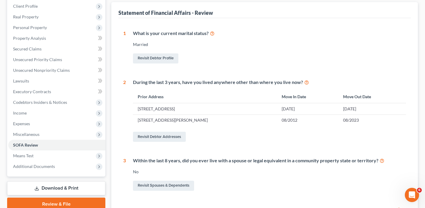
scroll to position [47, 0]
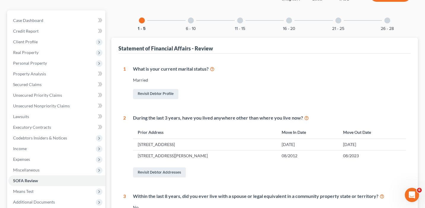
drag, startPoint x: 193, startPoint y: 24, endPoint x: 211, endPoint y: 70, distance: 50.0
click at [193, 24] on div "6 - 10" at bounding box center [191, 20] width 20 height 20
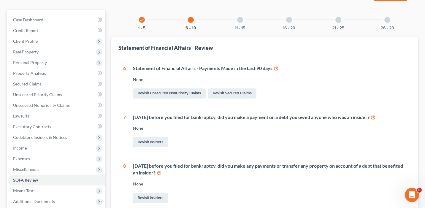
scroll to position [2, 0]
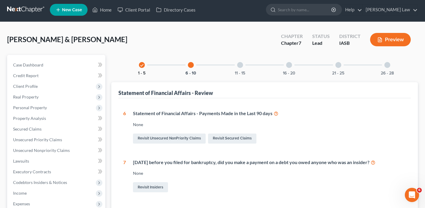
click at [138, 72] on button "1 - 5" at bounding box center [141, 73] width 7 height 4
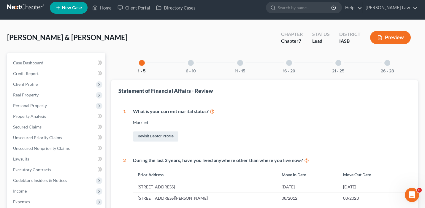
scroll to position [0, 0]
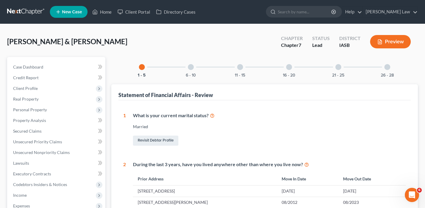
click at [191, 76] on button "6 - 10" at bounding box center [191, 75] width 10 height 4
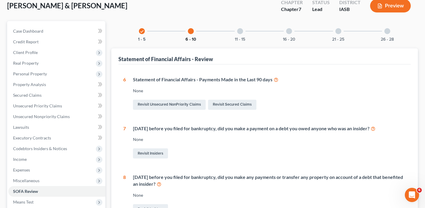
scroll to position [34, 0]
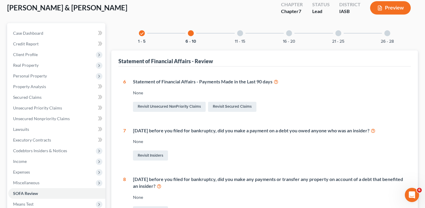
click at [243, 32] on div "11 - 15" at bounding box center [240, 33] width 20 height 20
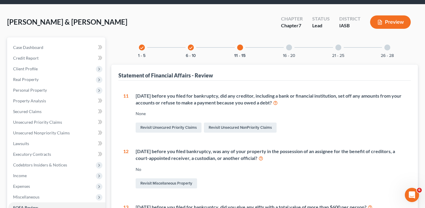
scroll to position [0, 0]
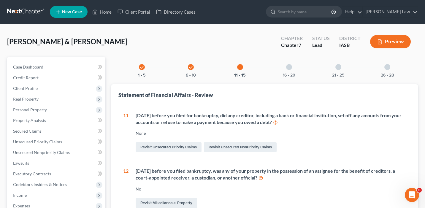
click at [290, 69] on div at bounding box center [289, 67] width 6 height 6
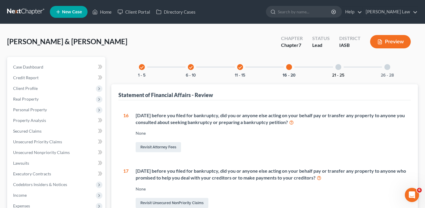
click at [339, 73] on button "21 - 25" at bounding box center [338, 75] width 12 height 4
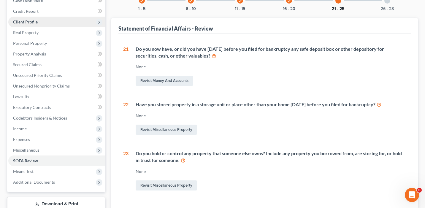
scroll to position [53, 0]
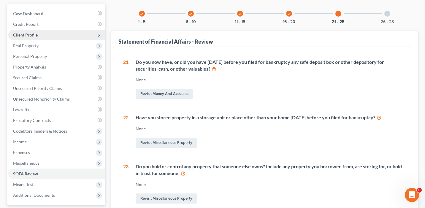
click at [63, 34] on span "Client Profile" at bounding box center [56, 35] width 97 height 11
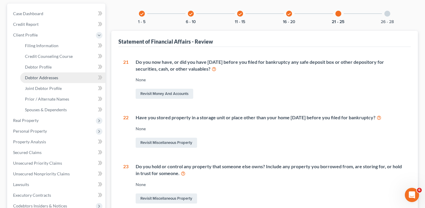
click at [70, 79] on link "Debtor Addresses" at bounding box center [62, 77] width 85 height 11
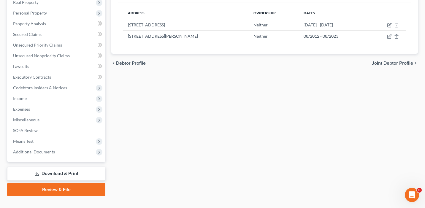
scroll to position [182, 0]
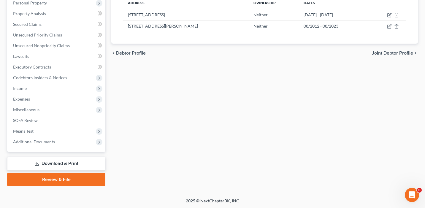
click at [81, 180] on link "Review & File" at bounding box center [56, 179] width 98 height 13
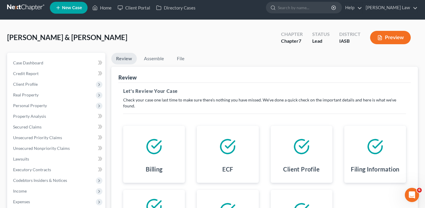
scroll to position [5, 0]
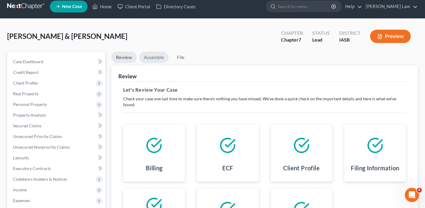
click at [158, 55] on link "Assemble" at bounding box center [153, 58] width 29 height 12
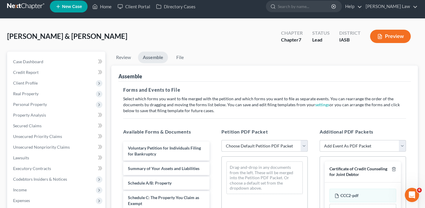
click at [263, 147] on select "Choose Default Petition PDF Packet Emergency Filing (Voluntary Petition and Cre…" at bounding box center [265, 146] width 86 height 12
select select "1"
click at [222, 140] on select "Choose Default Petition PDF Packet Emergency Filing (Voluntary Petition and Cre…" at bounding box center [265, 146] width 86 height 12
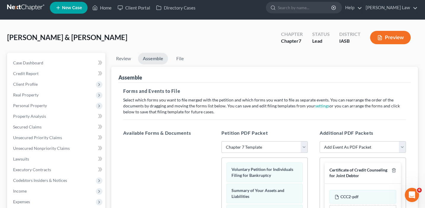
scroll to position [0, 0]
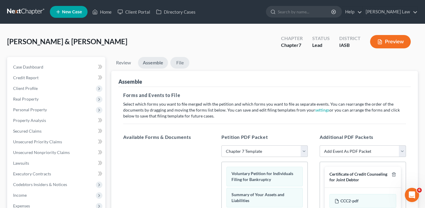
click at [182, 64] on link "File" at bounding box center [179, 63] width 19 height 12
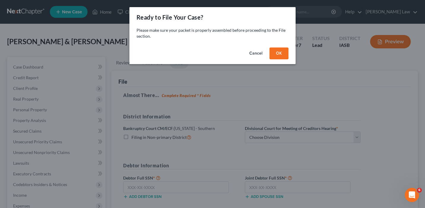
click at [281, 49] on button "OK" at bounding box center [279, 54] width 19 height 12
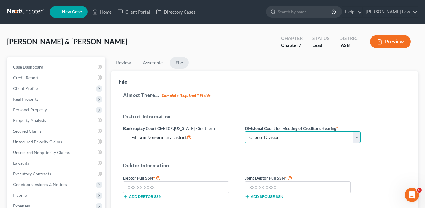
click at [292, 138] on select "Choose Division Central Eastern Western" at bounding box center [303, 138] width 116 height 12
select select "0"
click at [245, 132] on select "Choose Division Central Eastern Western" at bounding box center [303, 138] width 116 height 12
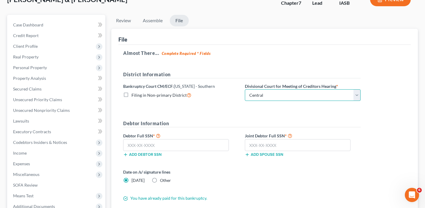
scroll to position [50, 0]
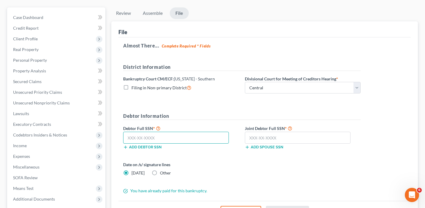
click at [148, 137] on input "text" at bounding box center [176, 138] width 106 height 12
paste input "478-13-2647"
click at [128, 138] on input "478-13-2647" at bounding box center [176, 138] width 106 height 12
type input "478-13-2647"
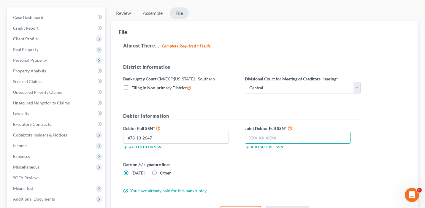
click at [276, 133] on input "text" at bounding box center [298, 138] width 106 height 12
paste input "461-57-2784"
type input "461-57-2784"
click at [284, 167] on div "Date on /s/ signature lines [DATE] Other" at bounding box center [241, 171] width 243 height 19
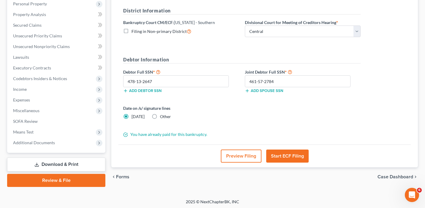
scroll to position [107, 0]
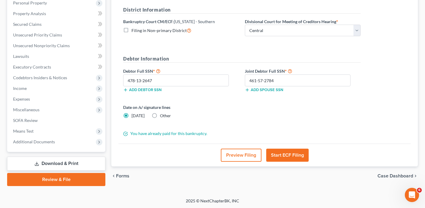
click at [286, 159] on button "Start ECF Filing" at bounding box center [287, 155] width 42 height 13
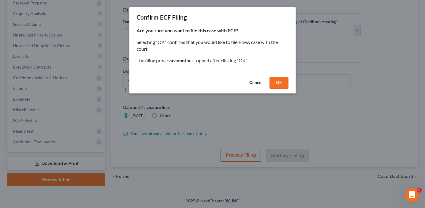
click at [281, 80] on button "OK" at bounding box center [279, 83] width 19 height 12
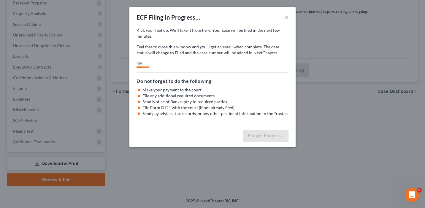
select select "0"
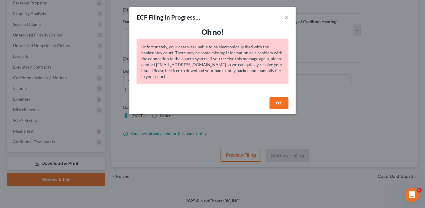
click at [275, 104] on button "OK" at bounding box center [279, 103] width 19 height 12
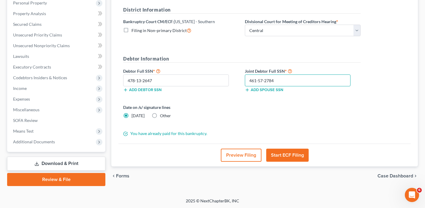
click at [250, 81] on input "461-57-2784" at bounding box center [298, 81] width 106 height 12
click at [279, 80] on input "461-57-2784" at bounding box center [298, 81] width 106 height 12
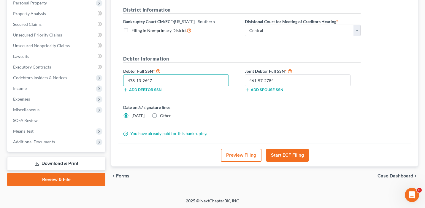
click at [128, 81] on input "478-13-2647" at bounding box center [176, 81] width 106 height 12
click at [290, 156] on button "Start ECF Filing" at bounding box center [287, 155] width 42 height 13
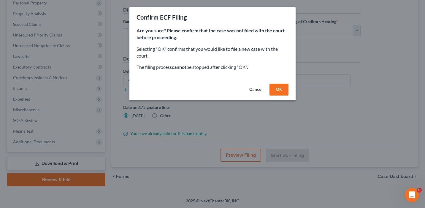
click at [284, 88] on button "OK" at bounding box center [279, 90] width 19 height 12
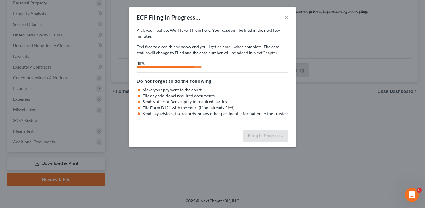
select select "0"
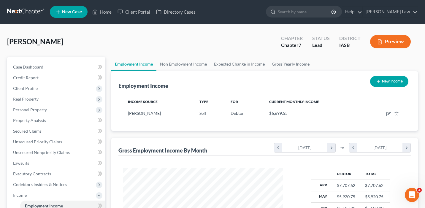
scroll to position [106, 172]
click at [106, 11] on link "Home" at bounding box center [101, 12] width 25 height 11
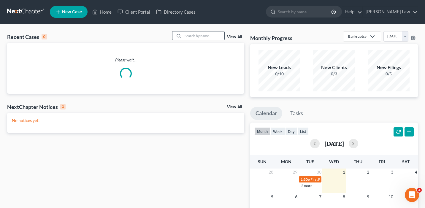
click at [189, 34] on input "search" at bounding box center [204, 35] width 42 height 9
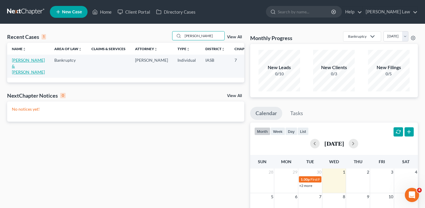
type input "[PERSON_NAME]"
click at [17, 68] on link "[PERSON_NAME] & [PERSON_NAME]" at bounding box center [28, 66] width 33 height 17
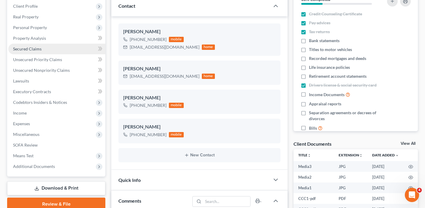
scroll to position [1124, 0]
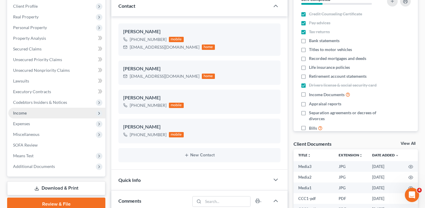
click at [45, 108] on span "Income" at bounding box center [56, 113] width 97 height 11
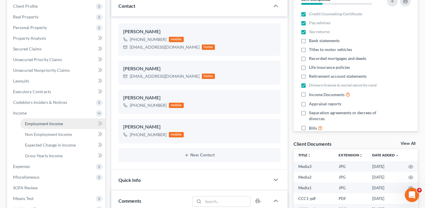
click at [55, 122] on span "Employment Income" at bounding box center [44, 123] width 38 height 5
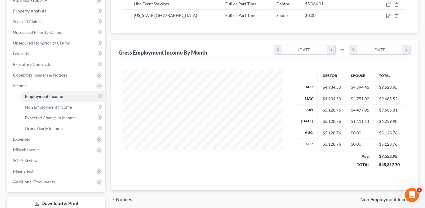
scroll to position [150, 0]
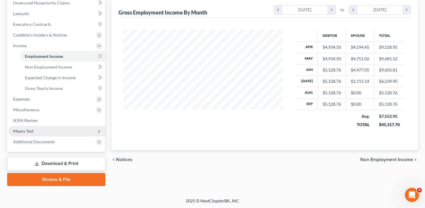
click at [69, 130] on span "Means Test" at bounding box center [56, 131] width 97 height 11
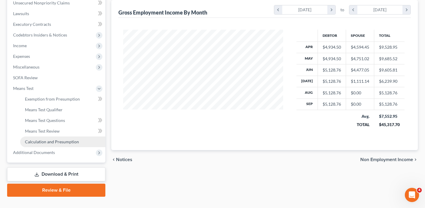
click at [72, 143] on span "Calculation and Presumption" at bounding box center [52, 141] width 54 height 5
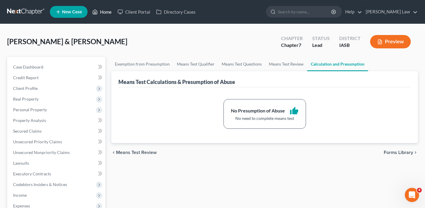
click at [104, 12] on link "Home" at bounding box center [101, 12] width 25 height 11
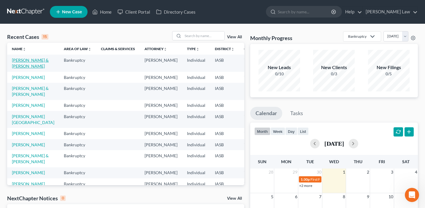
click at [15, 69] on link "[PERSON_NAME] & [PERSON_NAME]" at bounding box center [30, 63] width 37 height 11
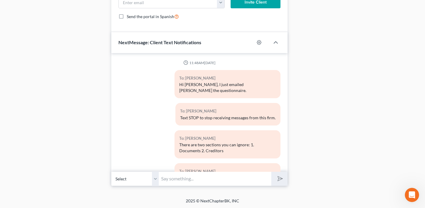
scroll to position [1124, 0]
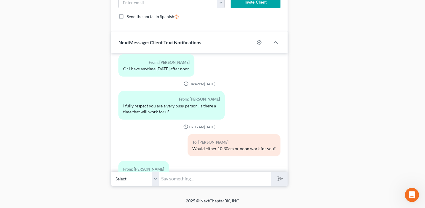
click at [184, 180] on input "text" at bounding box center [215, 179] width 113 height 15
type input "H"
type input "I can file for you [DATE] so long as the combined total of your bank account ba…"
click at [271, 172] on button "submit" at bounding box center [279, 179] width 16 height 14
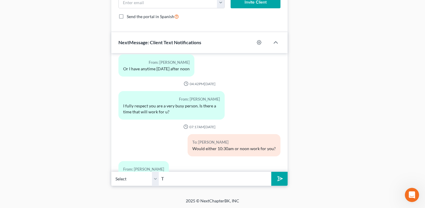
scroll to position [1167, 0]
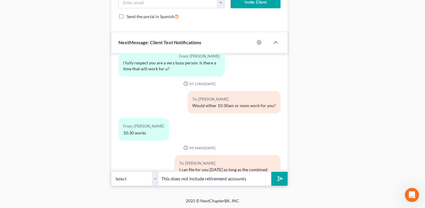
type input "This does not include retirement accounts"
click at [271, 172] on button "submit" at bounding box center [279, 179] width 16 height 14
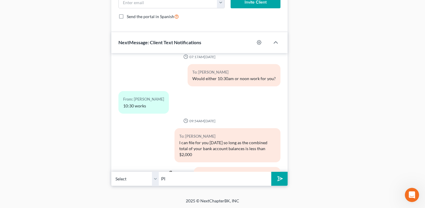
type input "P"
type input "I will need to now the exact value of all of your bank accounts as of [DATE]."
click at [271, 172] on button "submit" at bounding box center [279, 179] width 16 height 14
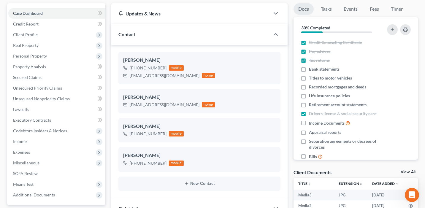
scroll to position [0, 0]
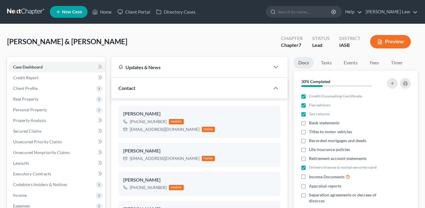
select select "0"
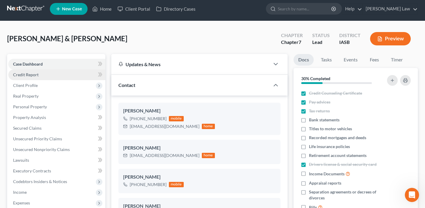
click at [51, 75] on link "Credit Report" at bounding box center [56, 74] width 97 height 11
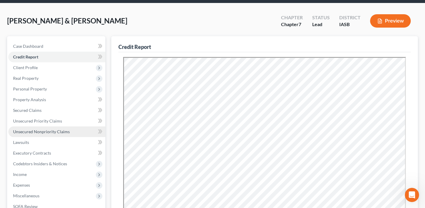
scroll to position [181, 0]
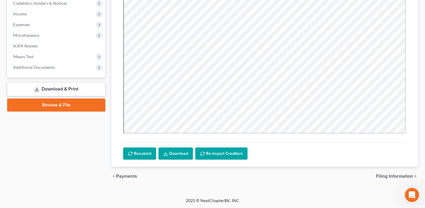
click at [53, 89] on link "Download & Print" at bounding box center [56, 89] width 98 height 14
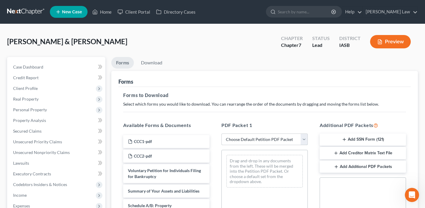
click at [251, 138] on select "Choose Default Petition PDF Packet Complete Bankruptcy Petition (all forms and …" at bounding box center [265, 140] width 86 height 12
select select "3"
click at [222, 134] on select "Choose Default Petition PDF Packet Complete Bankruptcy Petition (all forms and …" at bounding box center [265, 140] width 86 height 12
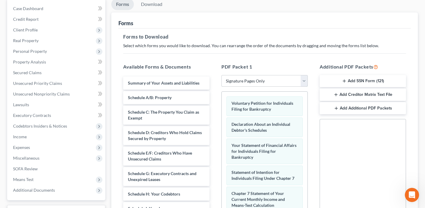
scroll to position [32, 0]
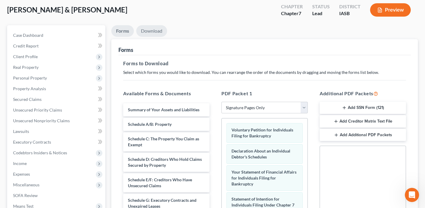
click at [152, 30] on link "Download" at bounding box center [151, 31] width 31 height 12
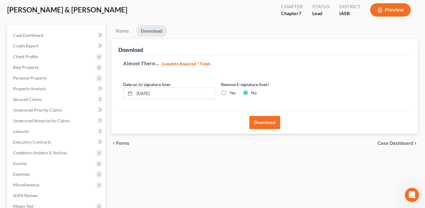
click at [265, 119] on button "Download" at bounding box center [264, 122] width 31 height 13
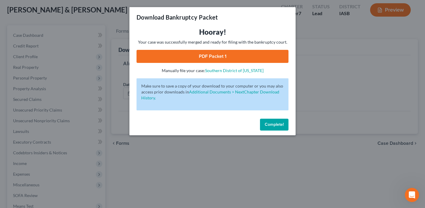
click at [249, 58] on link "PDF Packet 1" at bounding box center [213, 56] width 152 height 13
click at [276, 122] on button "Complete!" at bounding box center [274, 125] width 29 height 12
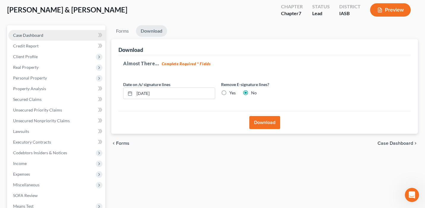
click at [79, 36] on link "Case Dashboard" at bounding box center [56, 35] width 97 height 11
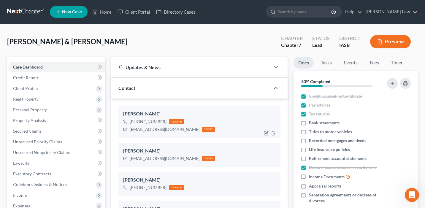
scroll to position [1305, 0]
drag, startPoint x: 175, startPoint y: 130, endPoint x: 129, endPoint y: 129, distance: 45.7
click at [129, 129] on div "Loriechappy@yahoo.com home" at bounding box center [169, 130] width 92 height 8
copy div "[EMAIL_ADDRESS][DOMAIN_NAME]"
drag, startPoint x: 168, startPoint y: 159, endPoint x: 129, endPoint y: 160, distance: 38.6
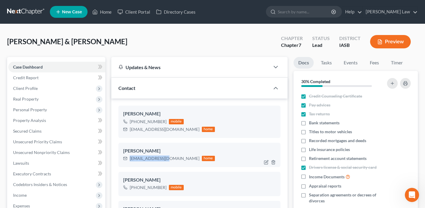
click at [129, 160] on div "Fchappy@yahoo.com home" at bounding box center [169, 159] width 92 height 8
copy div "[EMAIL_ADDRESS][DOMAIN_NAME]"
